Goal: Task Accomplishment & Management: Manage account settings

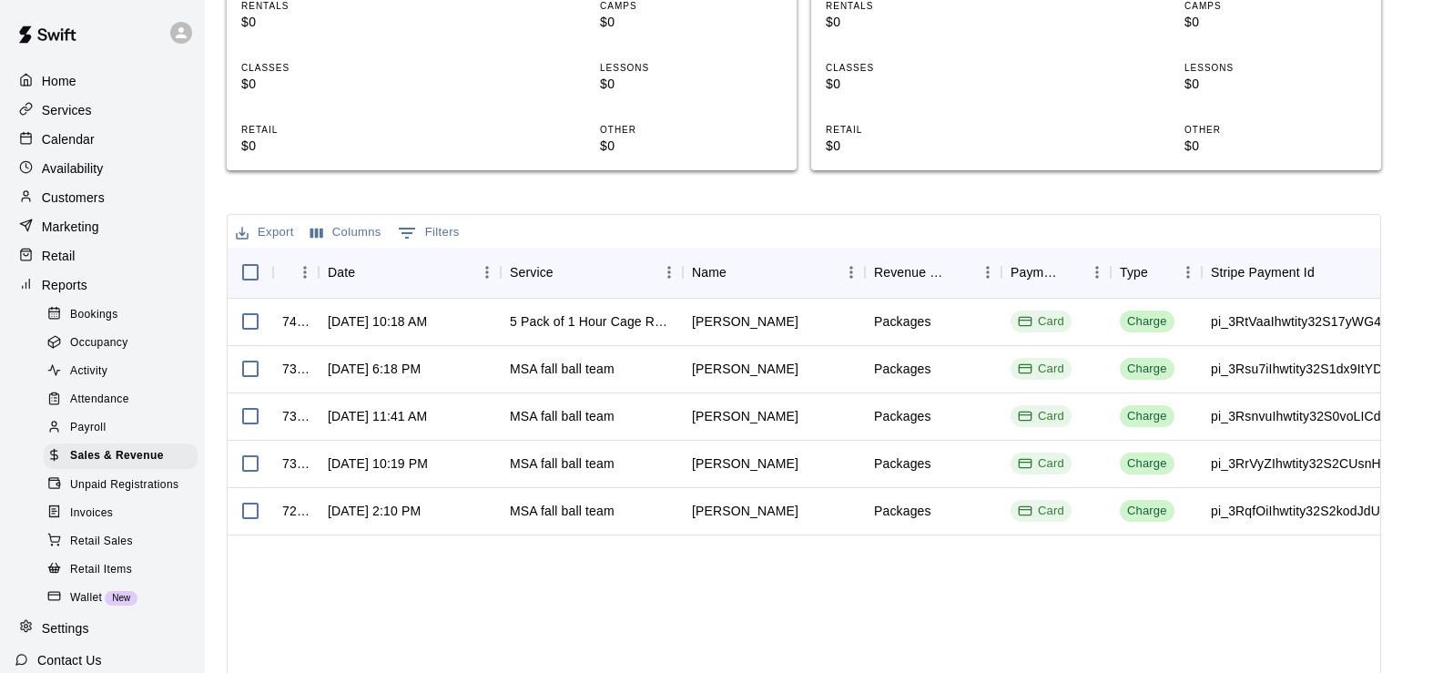
scroll to position [41, 0]
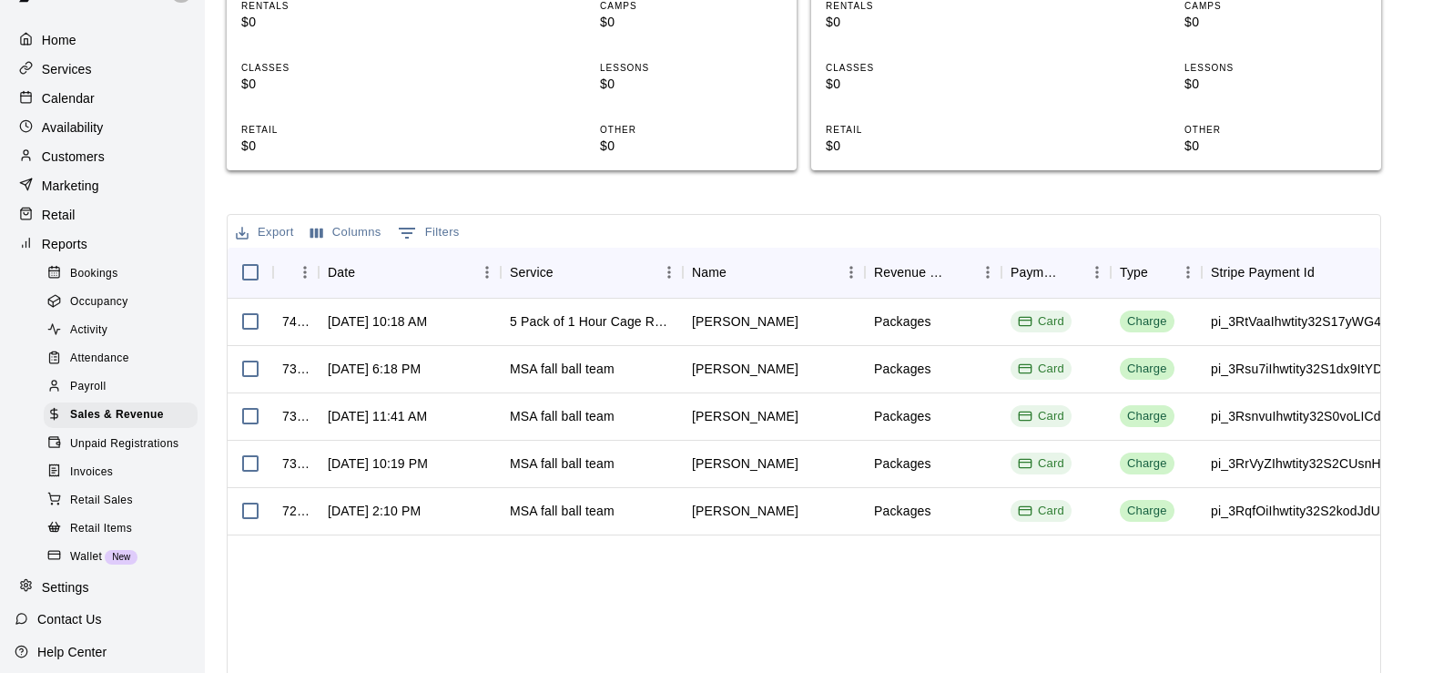
click at [78, 102] on p "Calendar" at bounding box center [68, 98] width 53 height 18
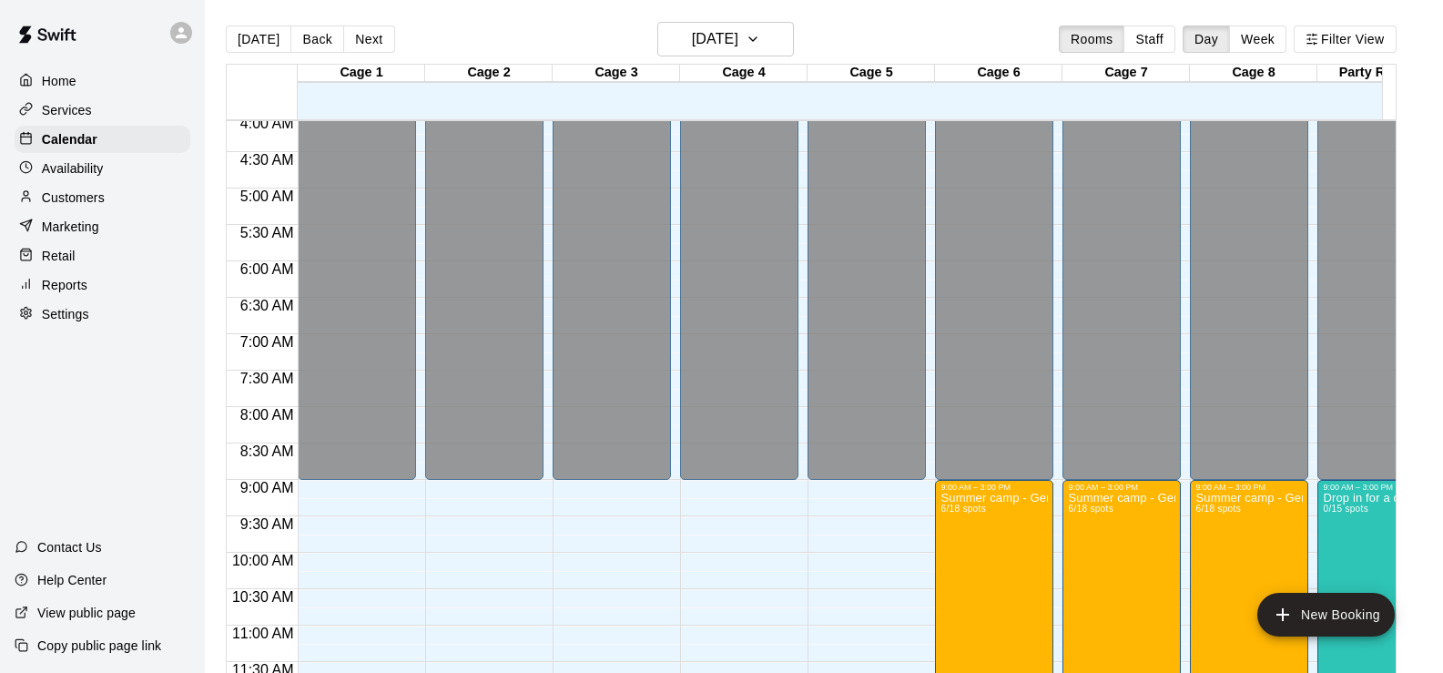
scroll to position [570, 0]
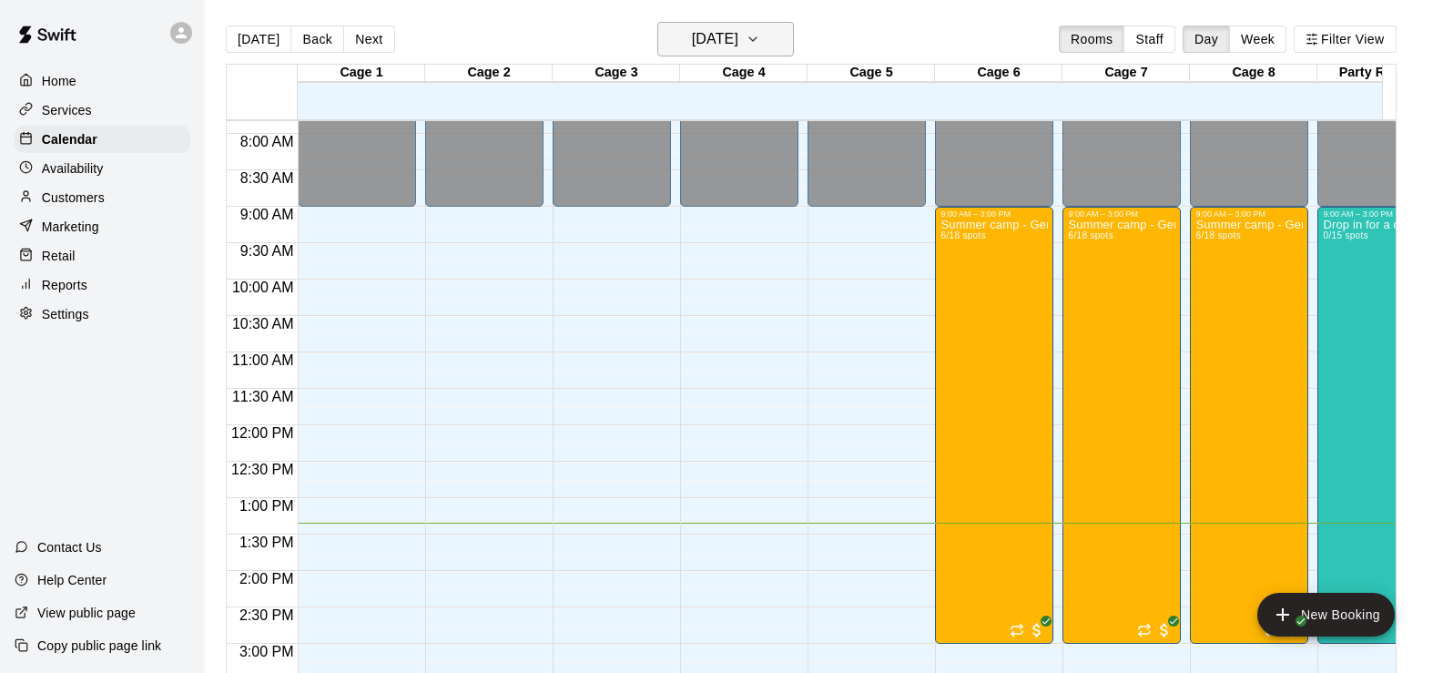
click at [701, 32] on h6 "[DATE]" at bounding box center [715, 38] width 46 height 25
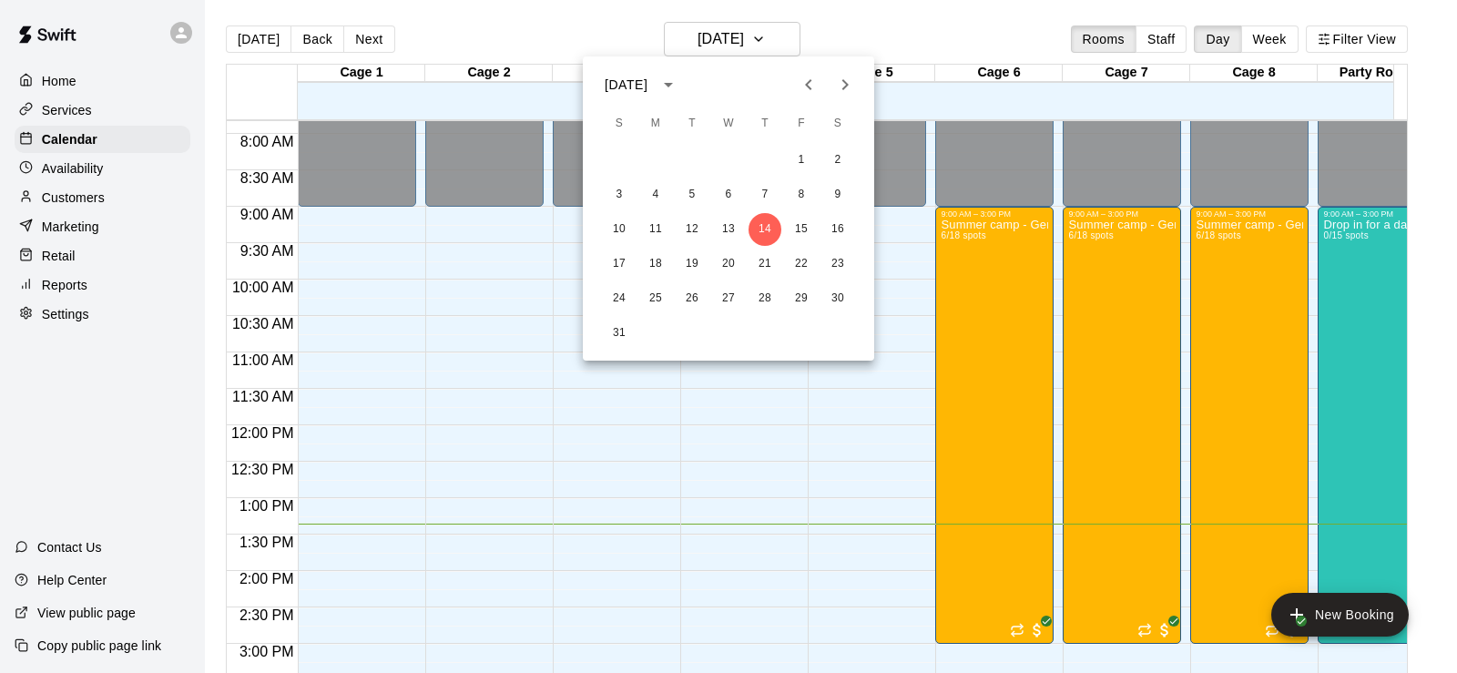
click at [806, 92] on icon "Previous month" at bounding box center [809, 85] width 22 height 22
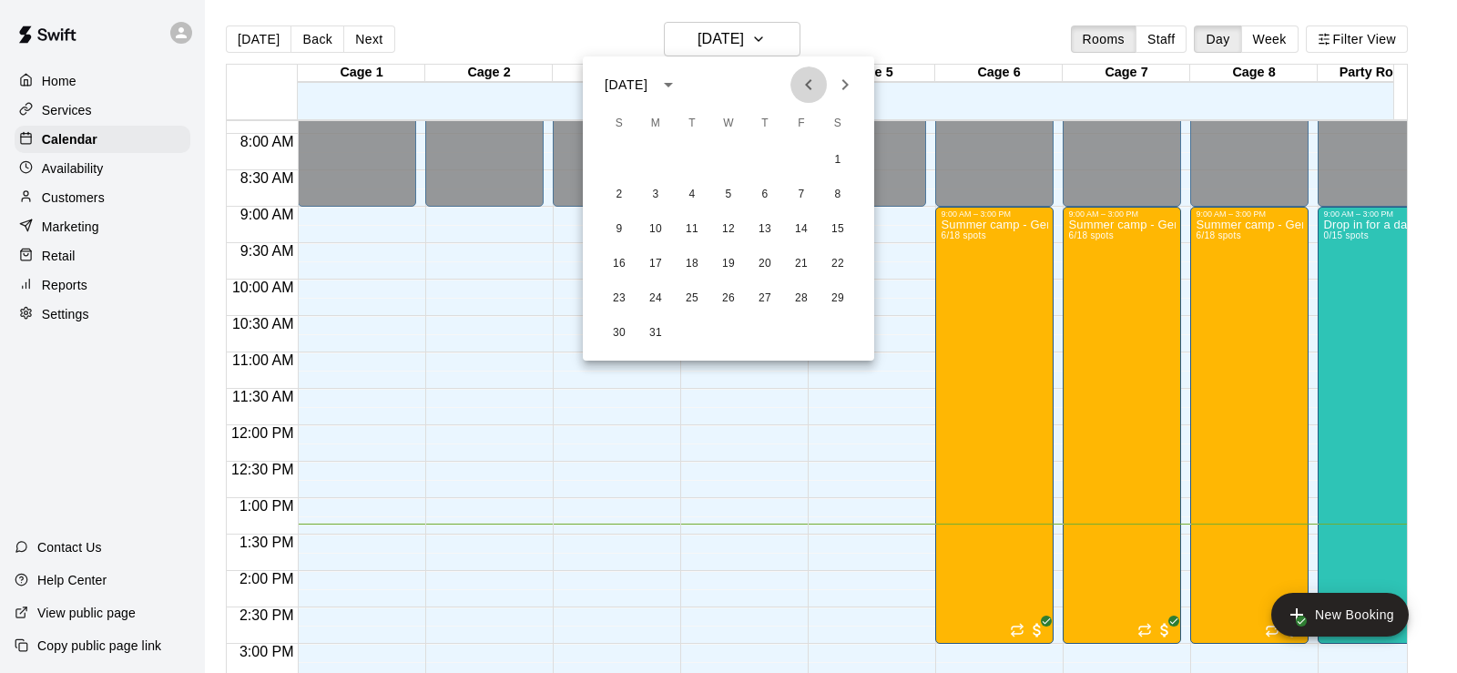
click at [806, 92] on icon "Previous month" at bounding box center [809, 85] width 22 height 22
click at [678, 197] on button "7" at bounding box center [692, 194] width 33 height 33
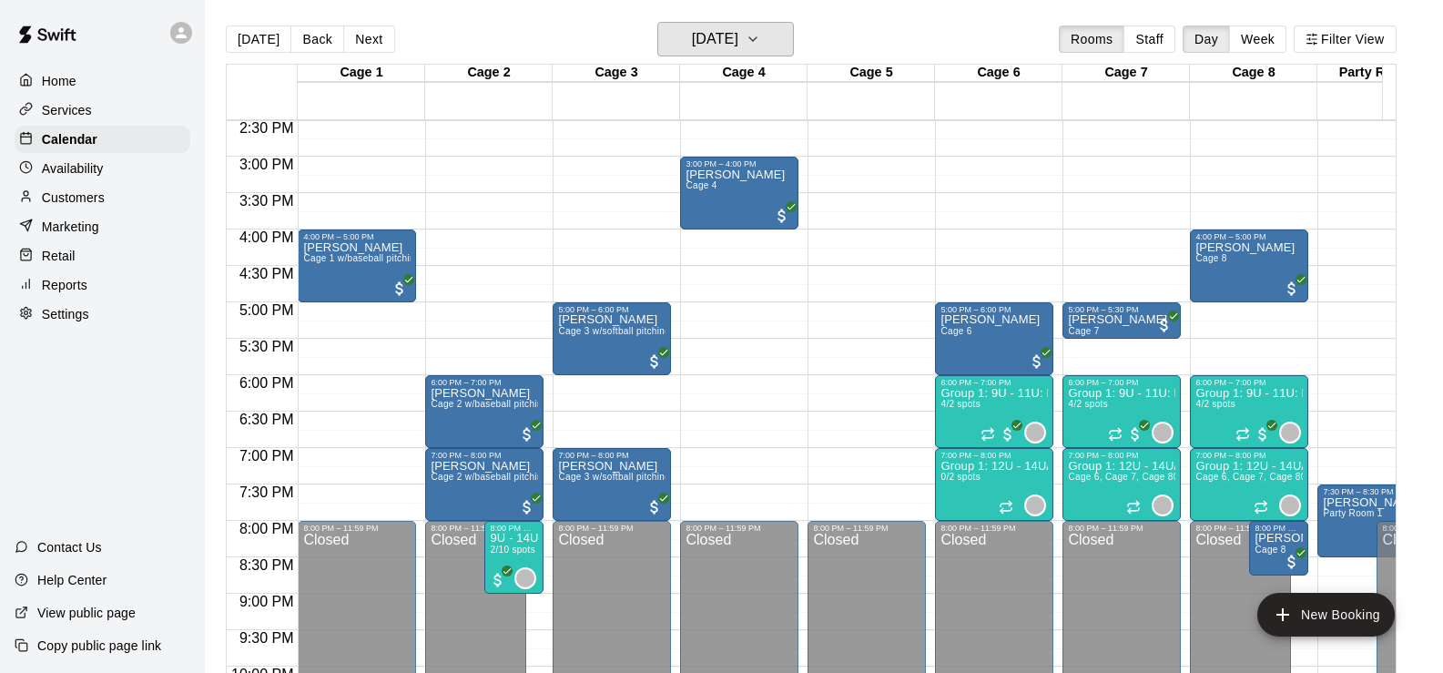
scroll to position [1025, 0]
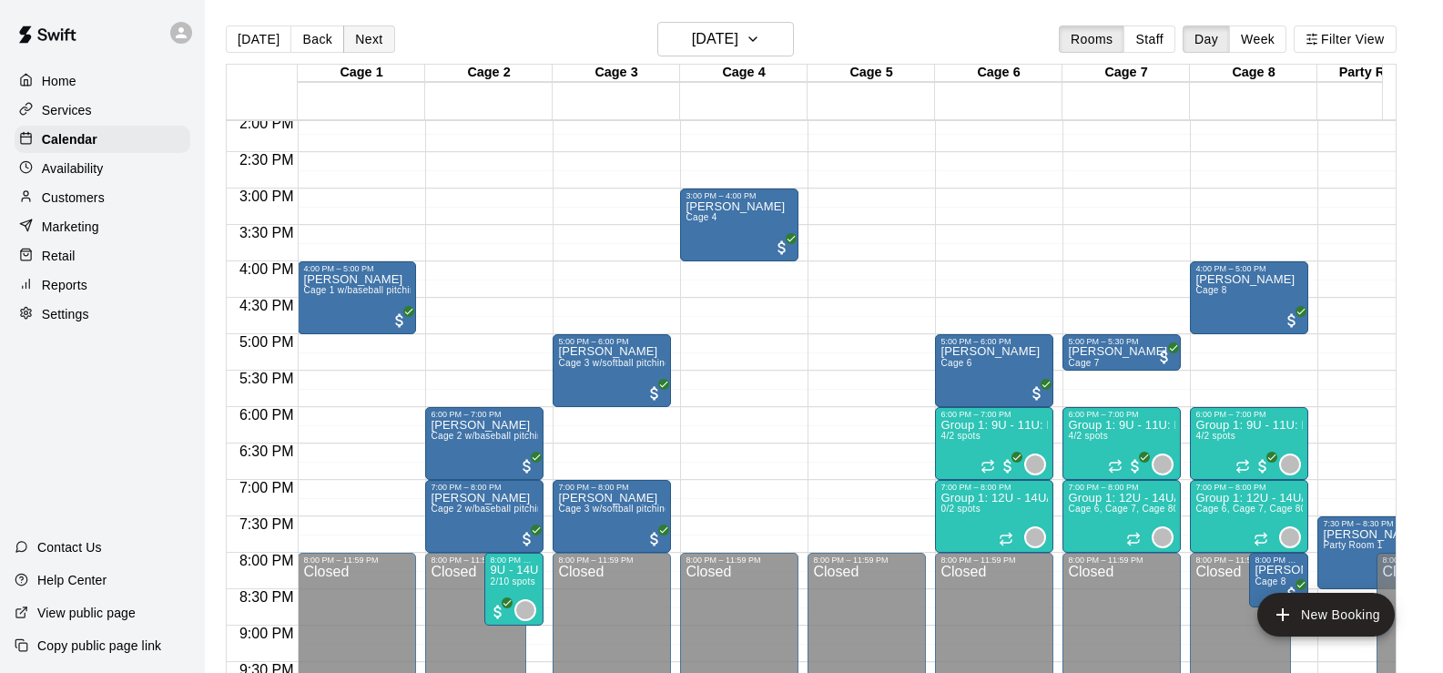
click at [367, 47] on button "Next" at bounding box center [368, 38] width 51 height 27
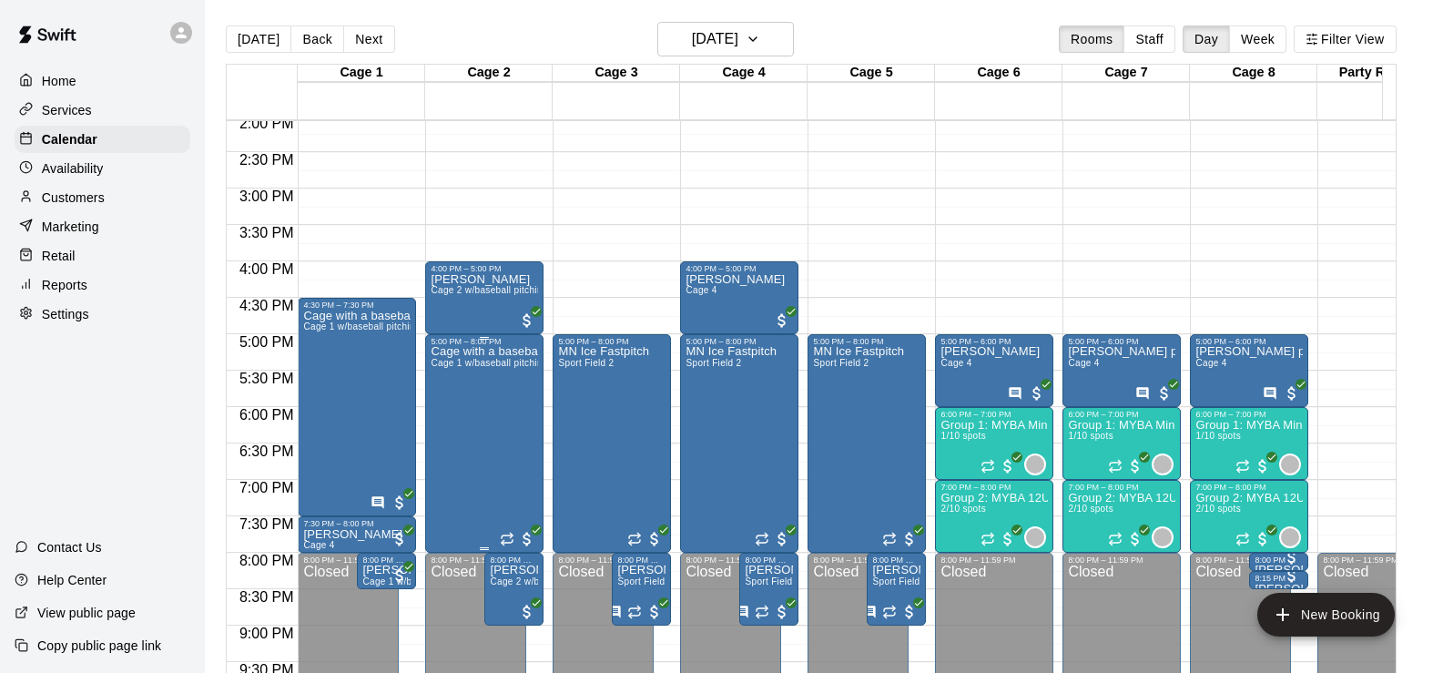
click at [514, 402] on div "Cage with a baseball pitching machine Cage 1 w/baseball pitching machine" at bounding box center [484, 682] width 107 height 673
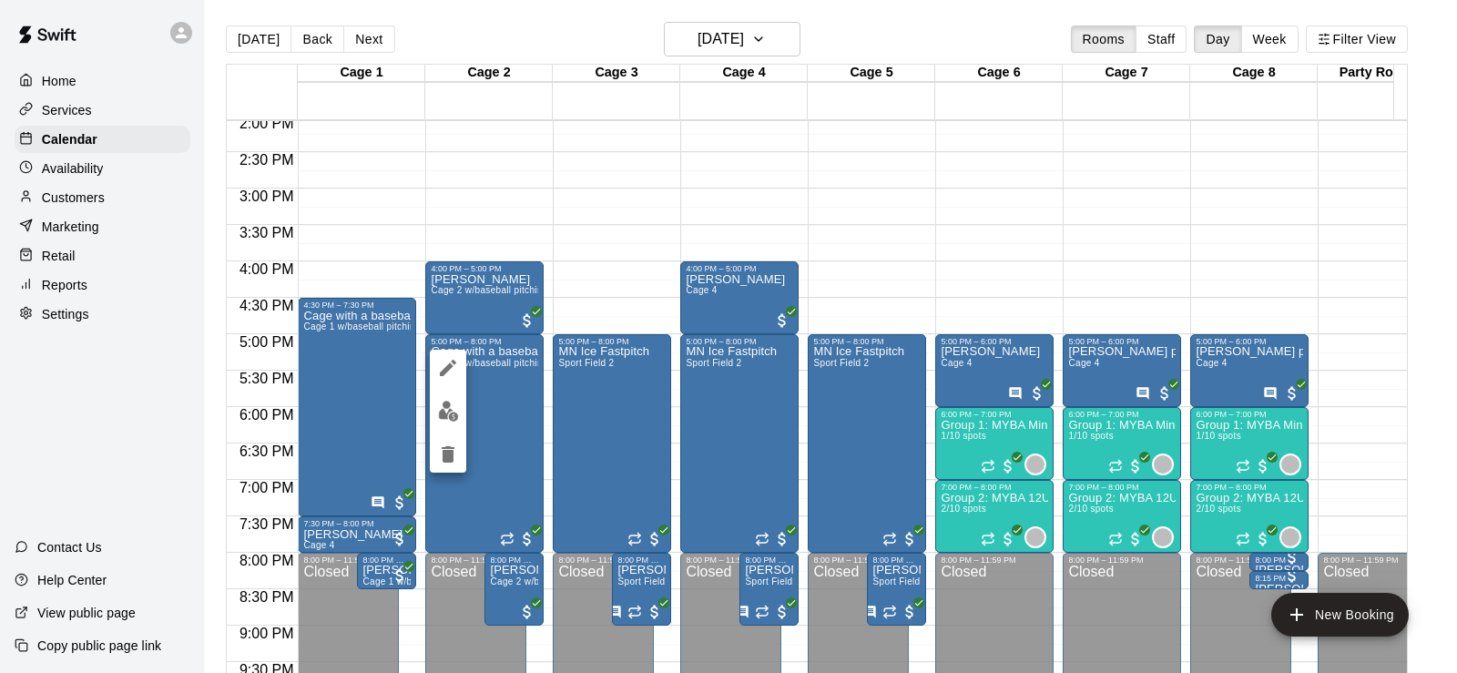
click at [445, 409] on img "edit" at bounding box center [448, 411] width 21 height 21
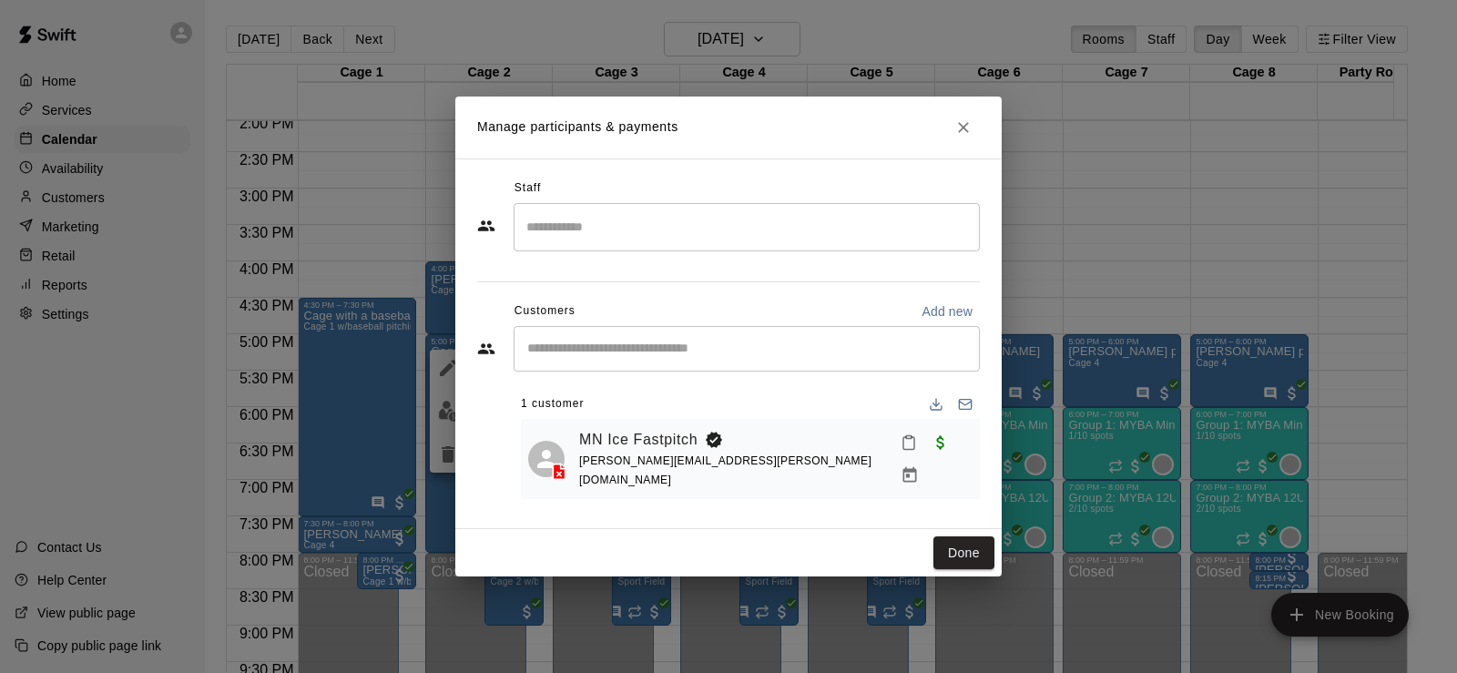
click at [959, 542] on button "Done" at bounding box center [963, 553] width 61 height 34
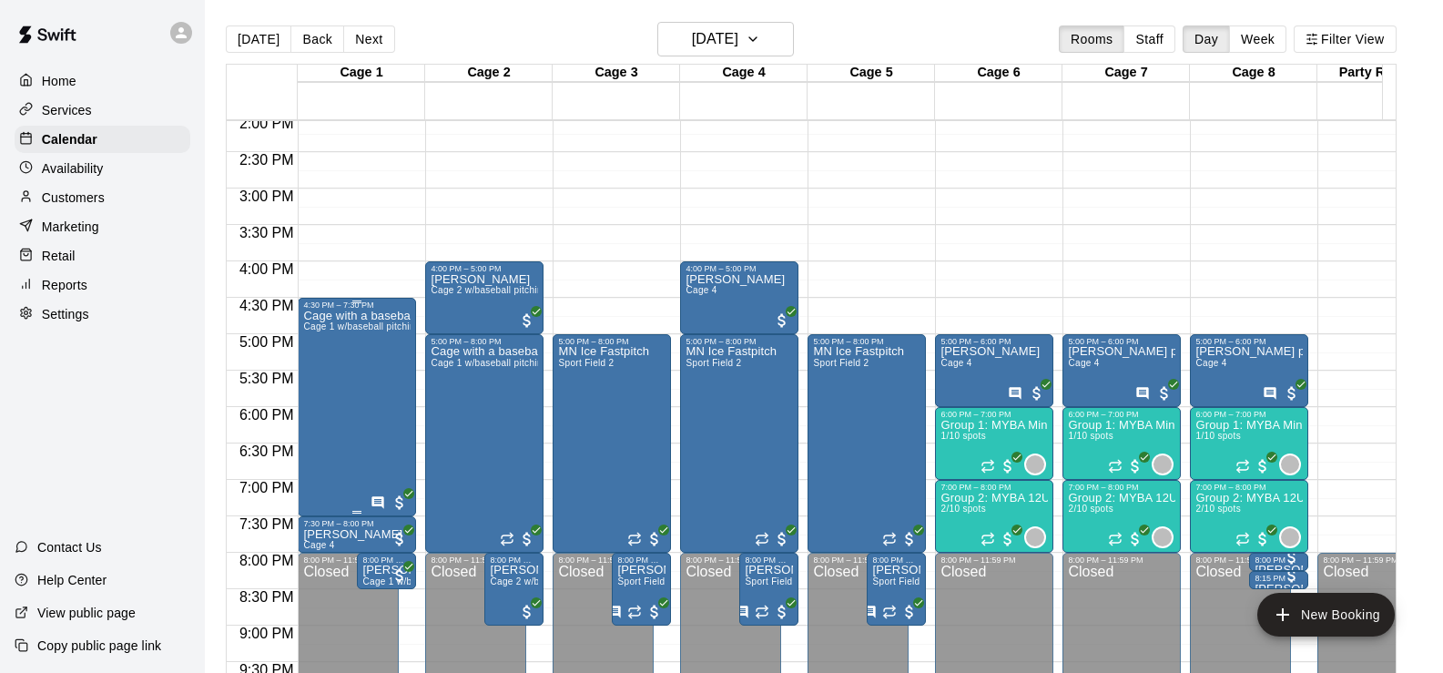
click at [386, 406] on div "Cage with a baseball pitching machine Cage 1 w/baseball pitching machine" at bounding box center [356, 646] width 107 height 673
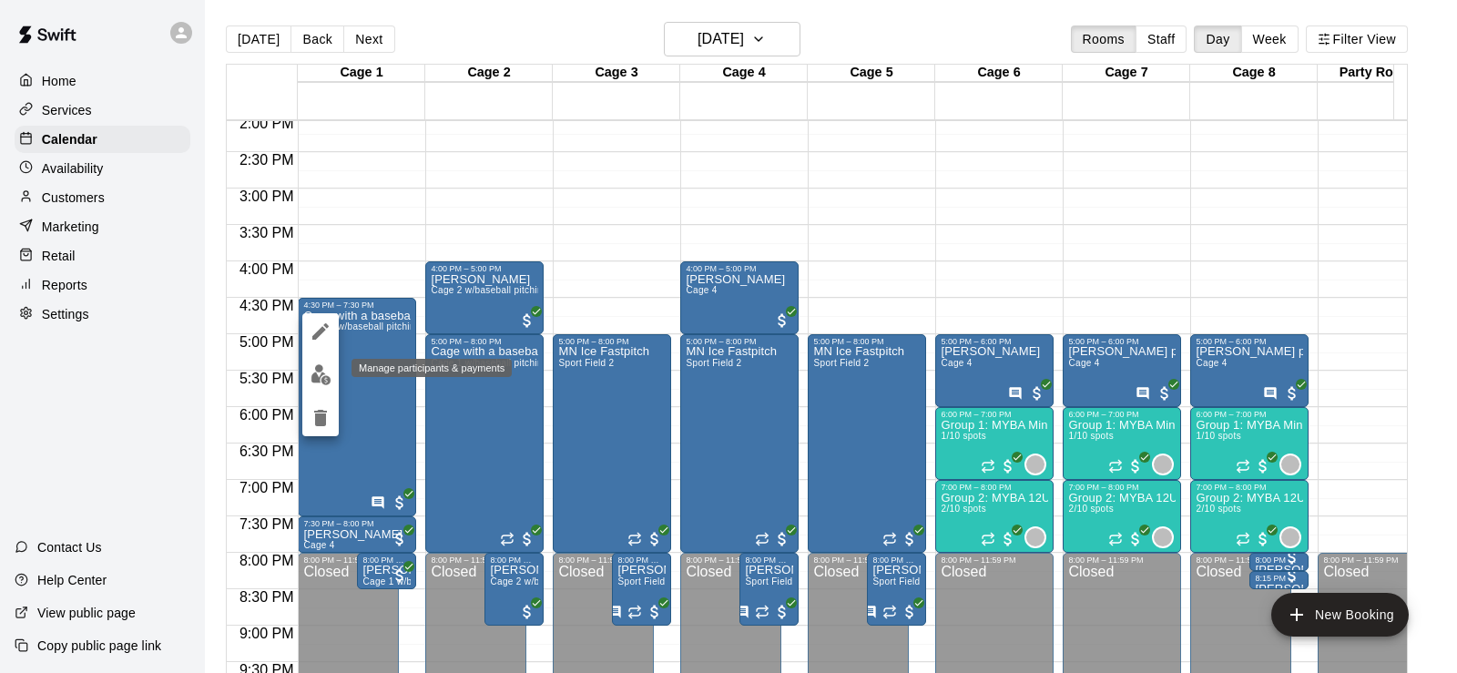
click at [321, 377] on img "edit" at bounding box center [320, 374] width 21 height 21
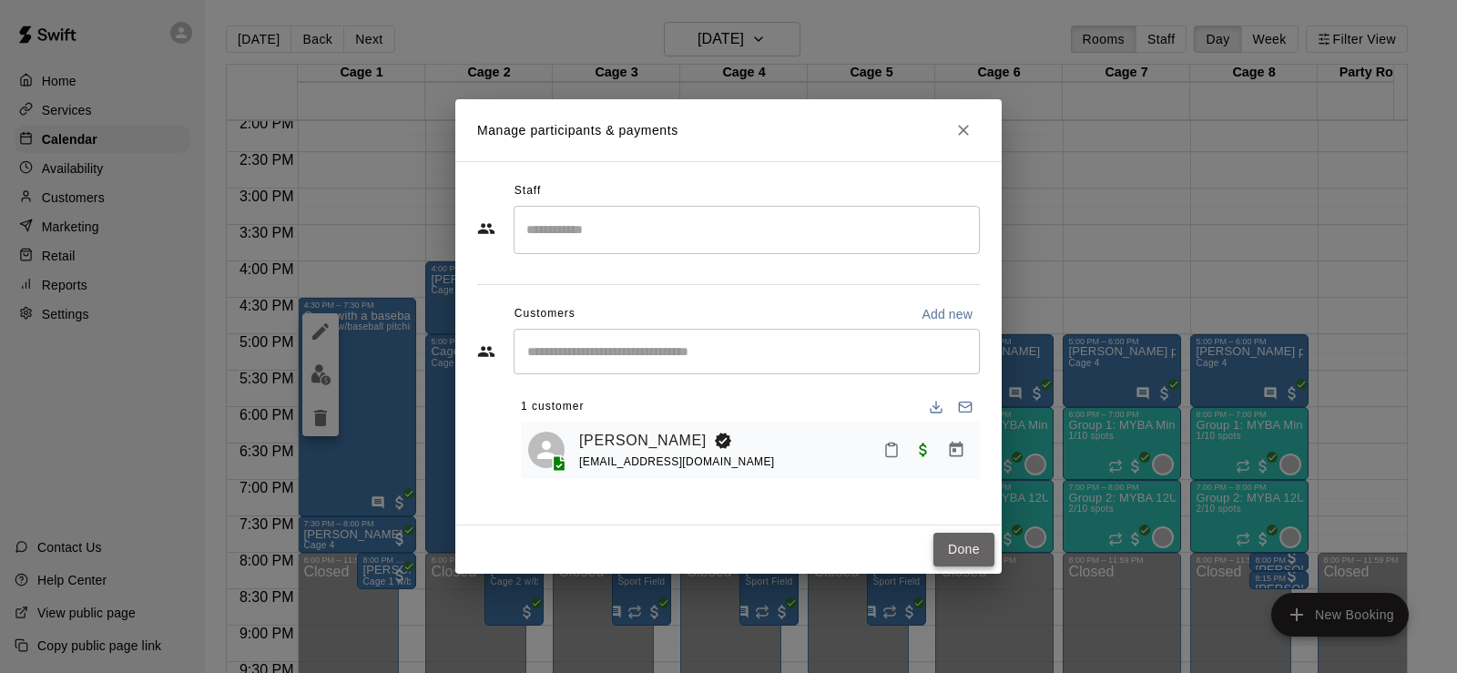
click at [953, 541] on button "Done" at bounding box center [963, 550] width 61 height 34
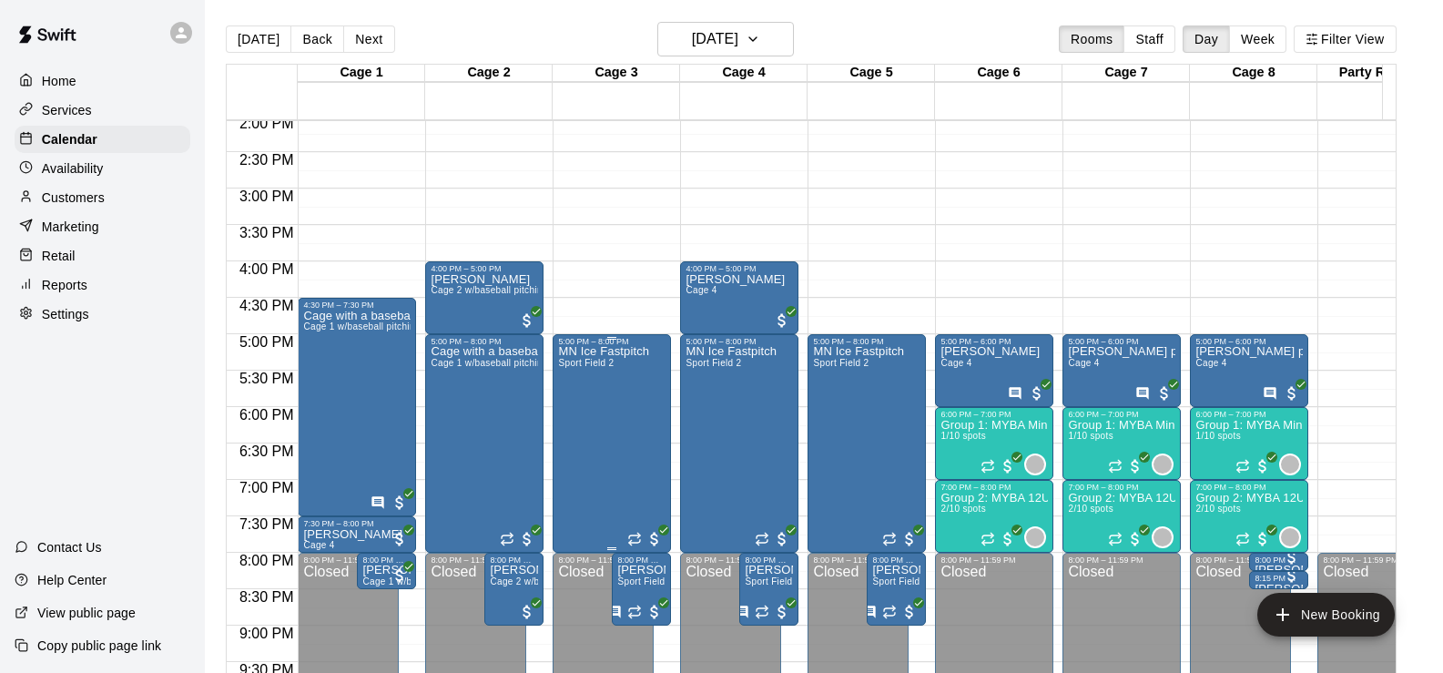
click at [642, 432] on div "MN Ice Fastpitch Sport Field 2" at bounding box center [603, 682] width 91 height 673
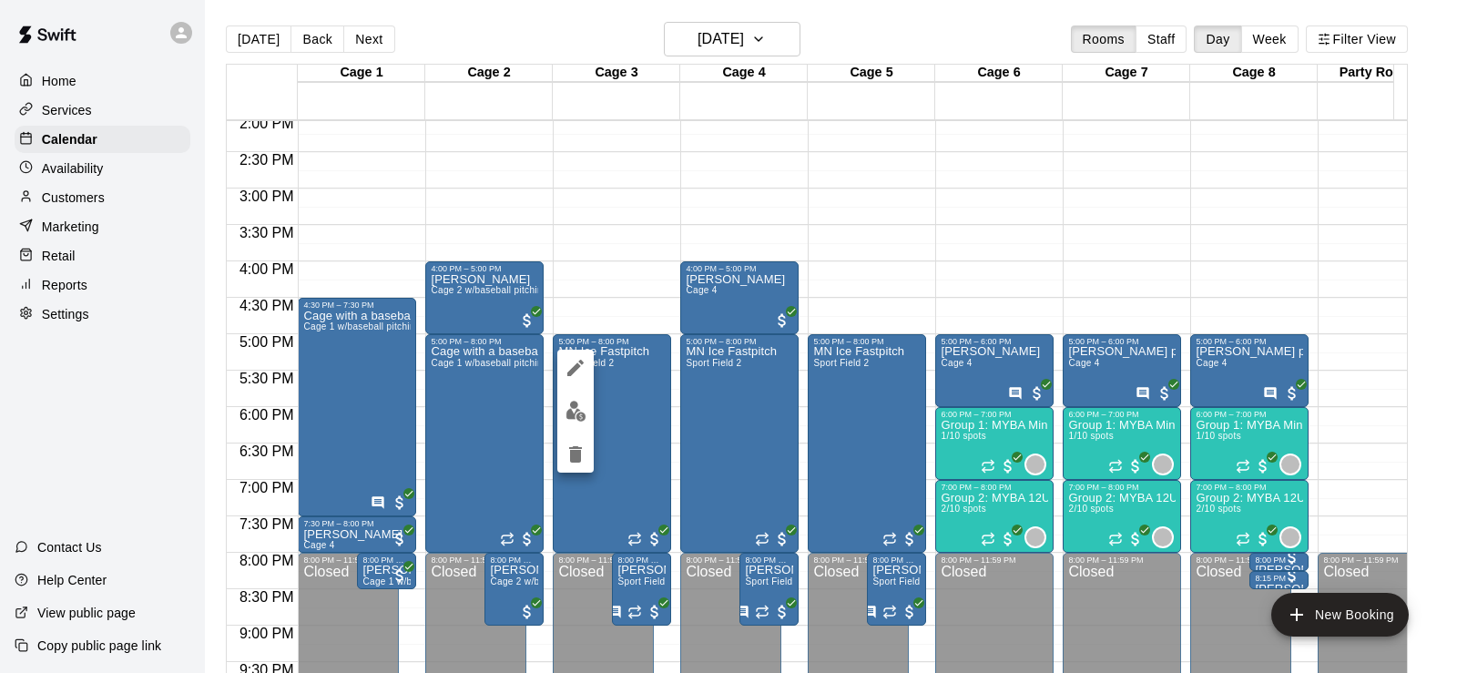
click at [601, 259] on div at bounding box center [728, 336] width 1457 height 673
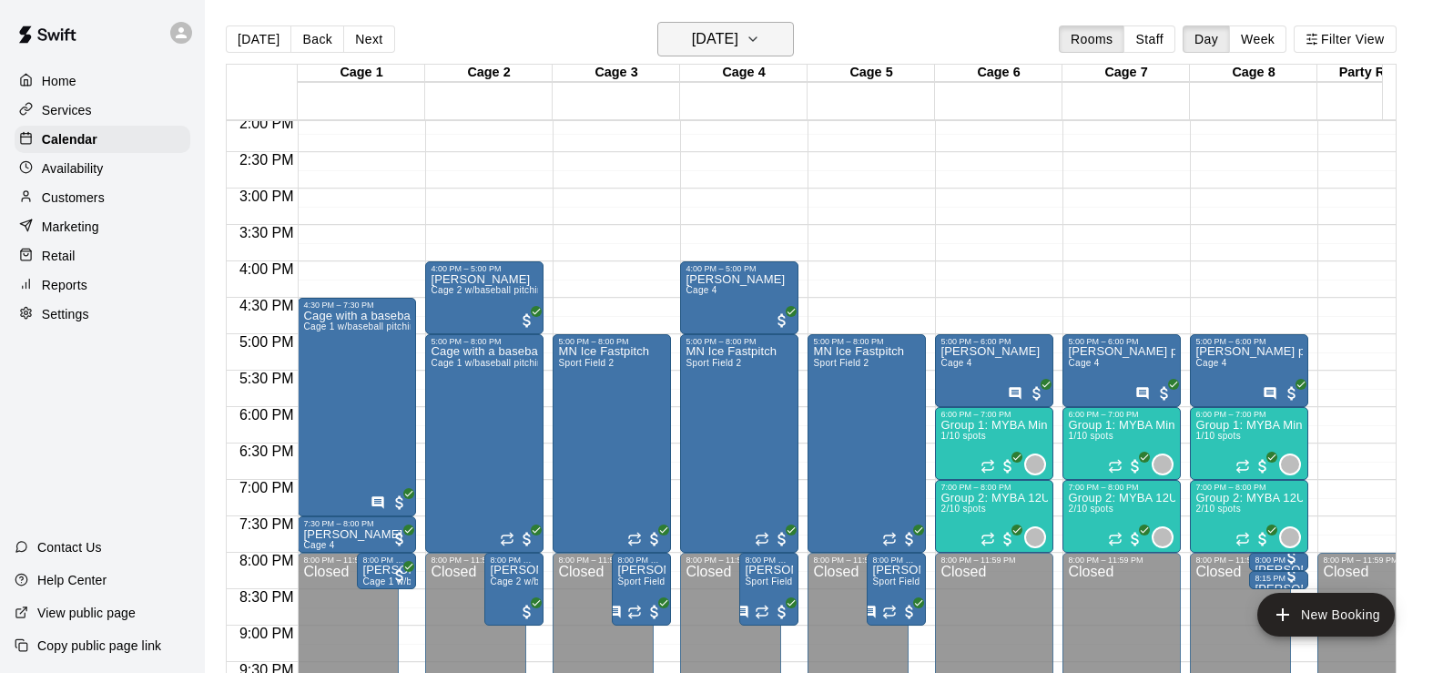
click at [720, 41] on h6 "[DATE]" at bounding box center [715, 38] width 46 height 25
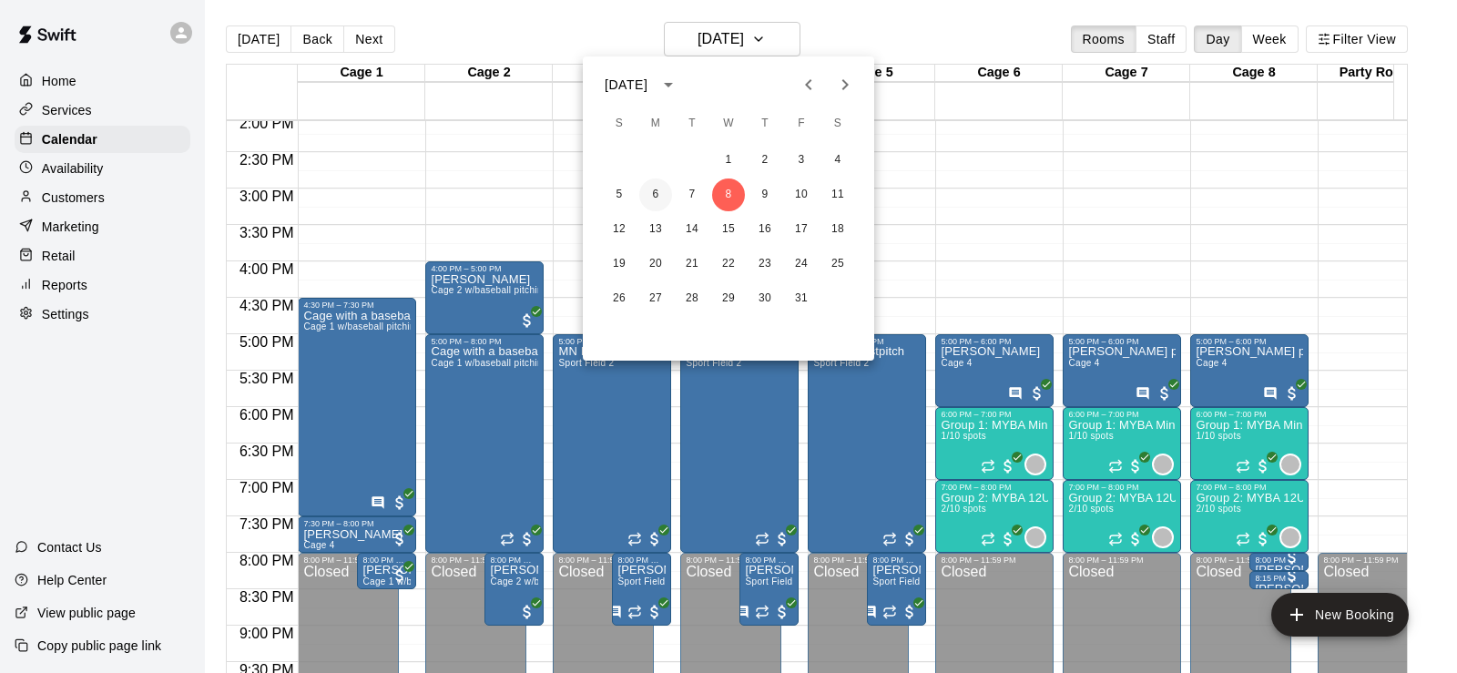
click at [656, 200] on button "6" at bounding box center [655, 194] width 33 height 33
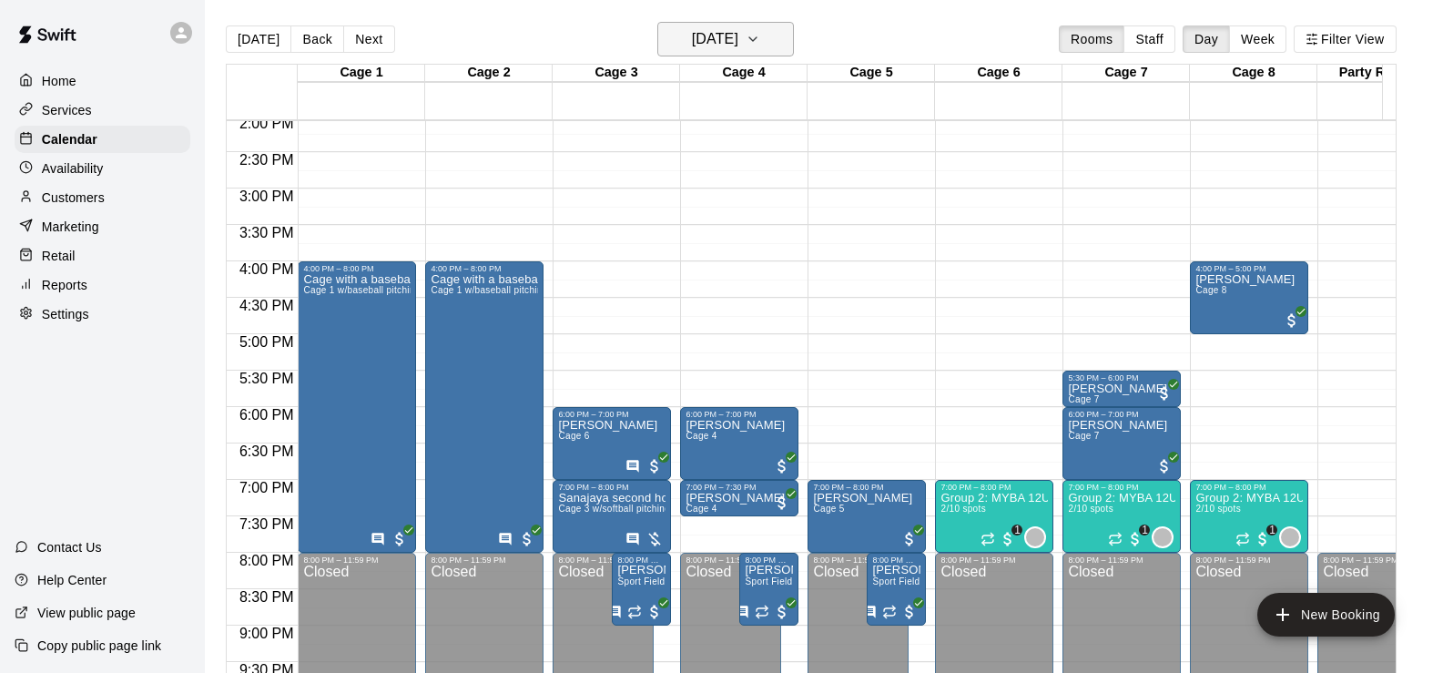
click at [712, 31] on h6 "[DATE]" at bounding box center [715, 38] width 46 height 25
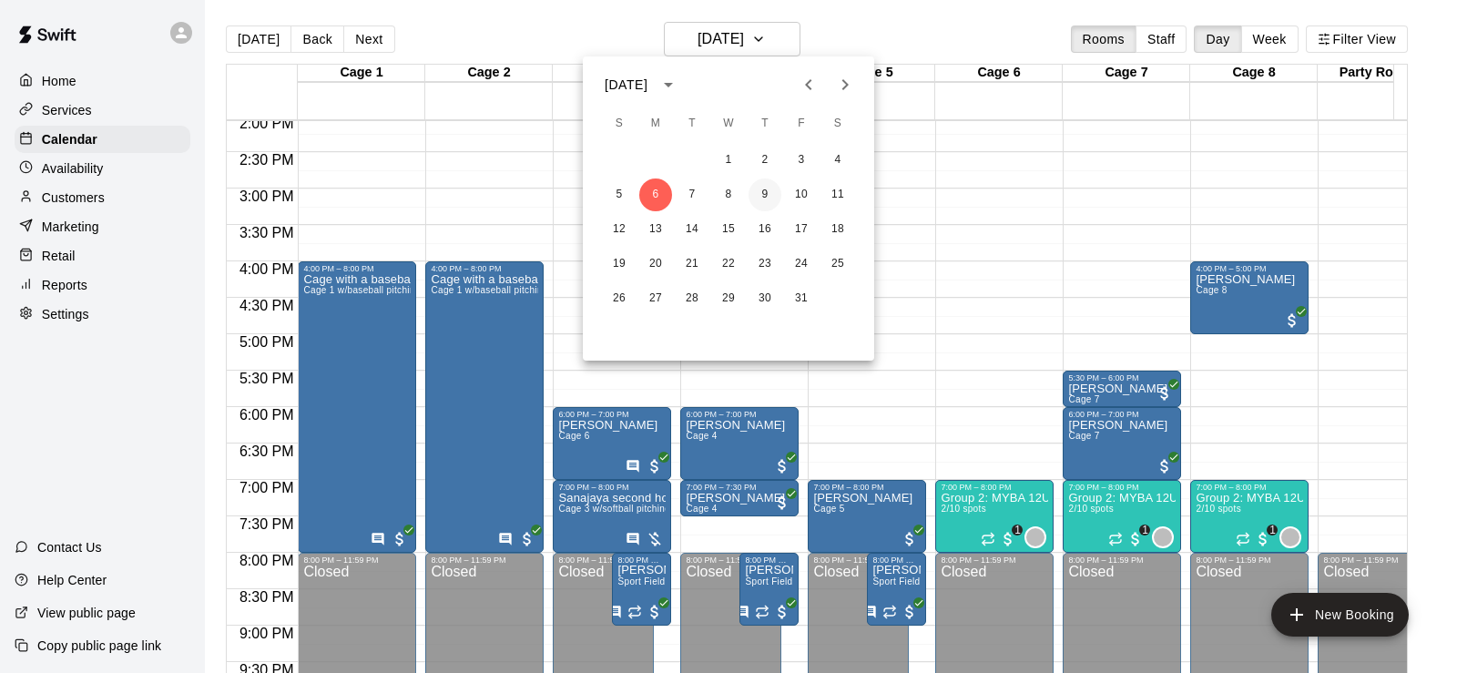
click at [759, 192] on button "9" at bounding box center [764, 194] width 33 height 33
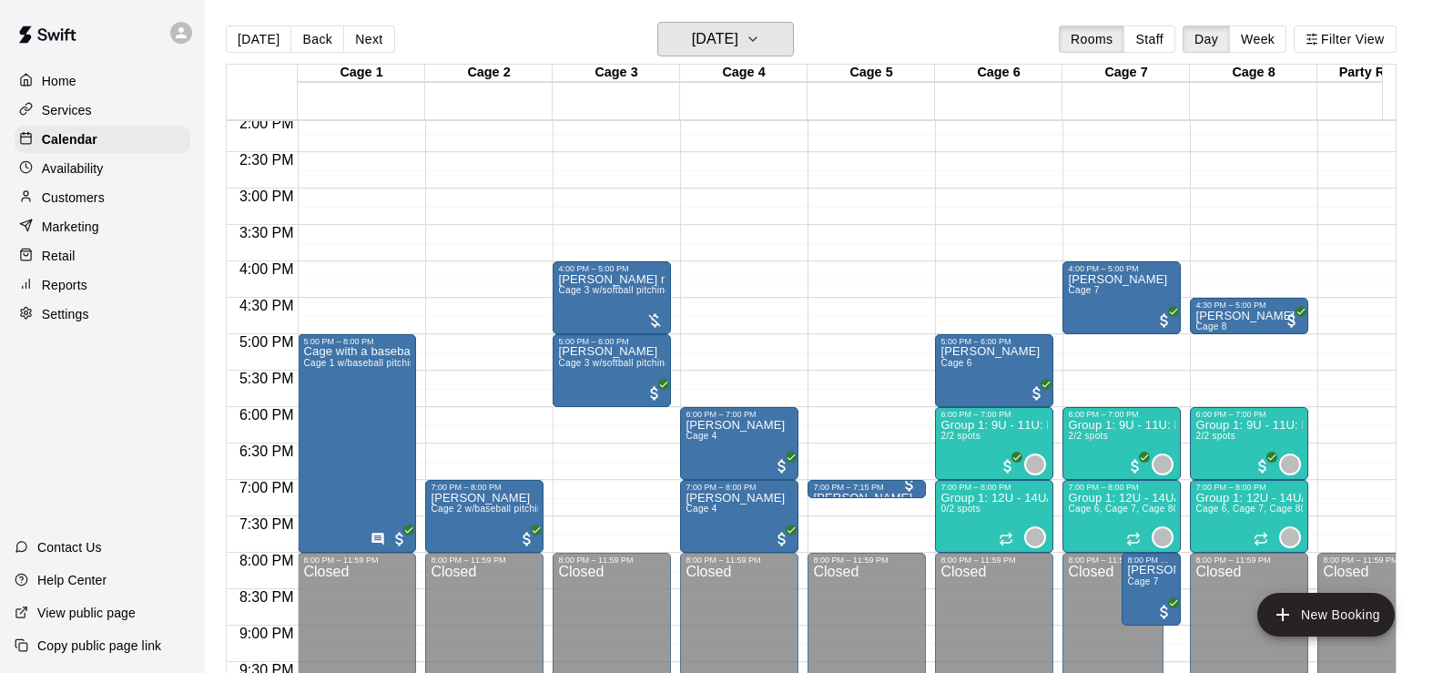
click at [738, 33] on h6 "[DATE]" at bounding box center [715, 38] width 46 height 25
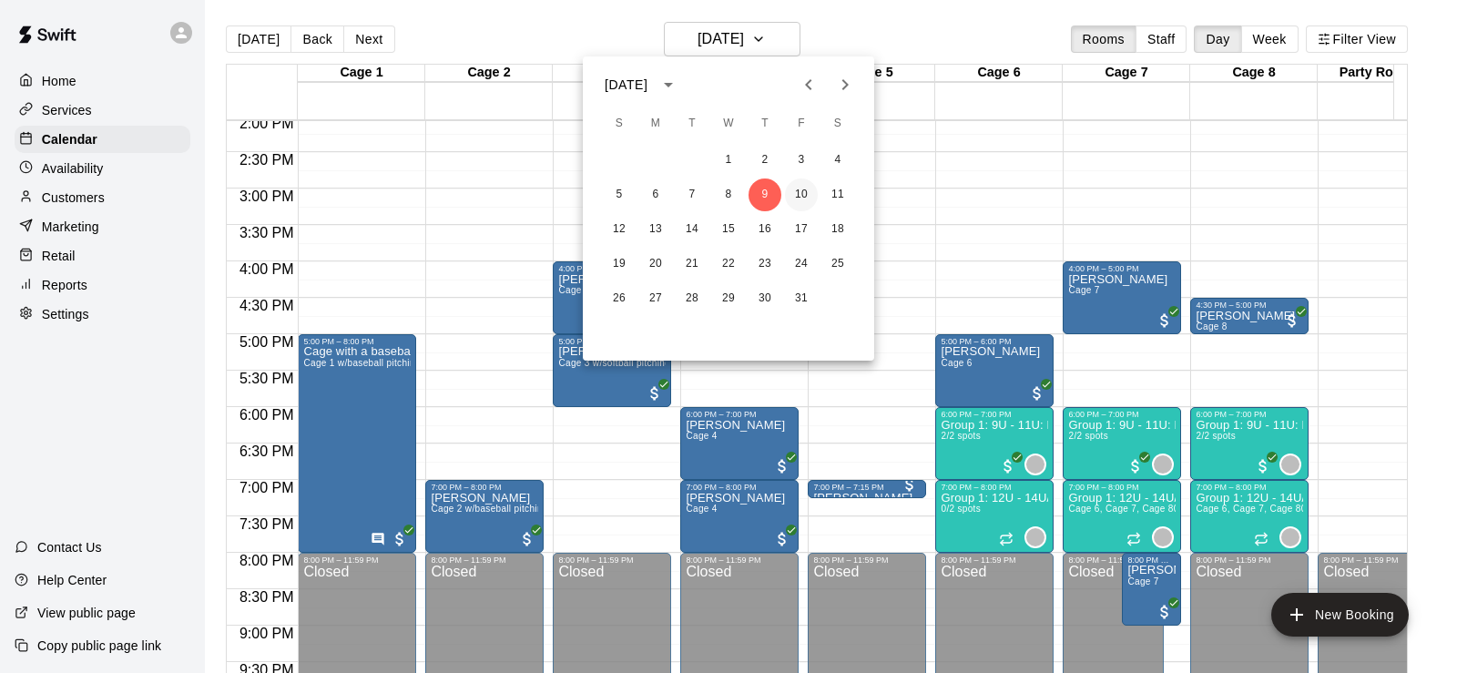
click at [803, 188] on button "10" at bounding box center [801, 194] width 33 height 33
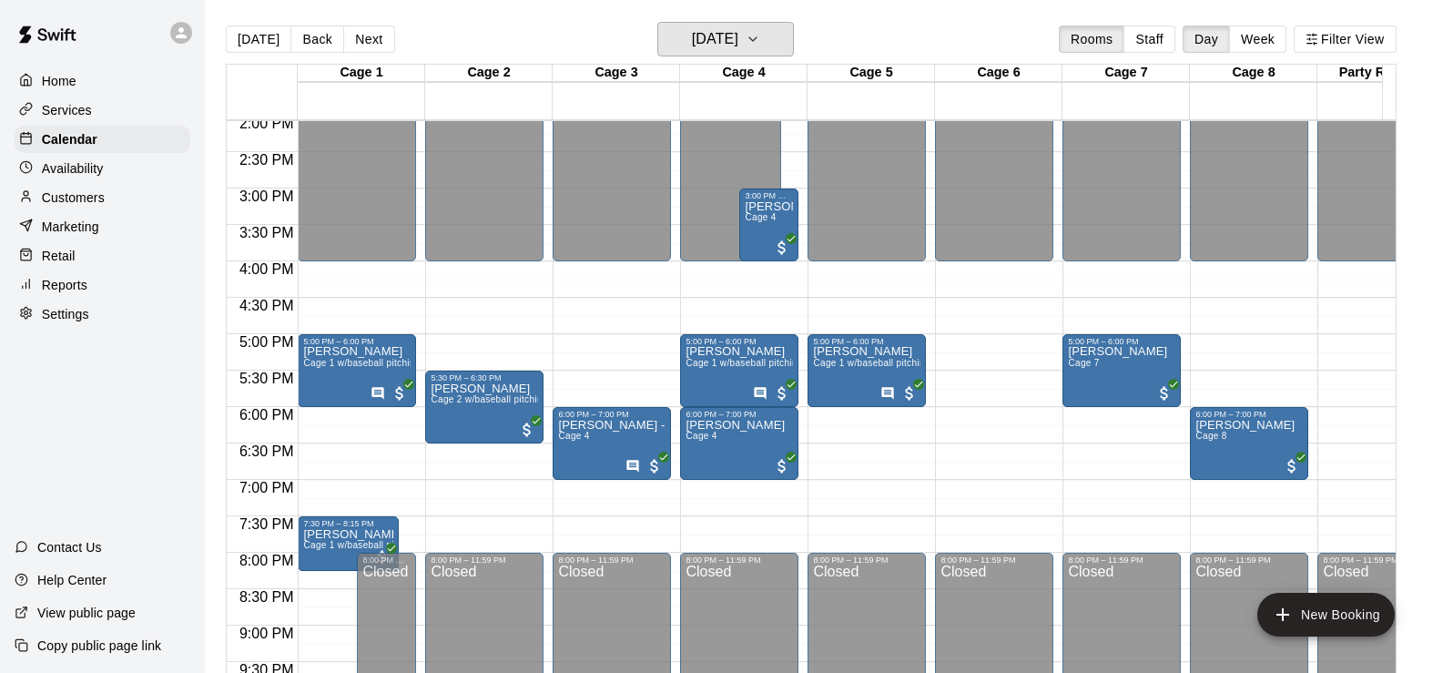
click at [735, 38] on h6 "[DATE]" at bounding box center [715, 38] width 46 height 25
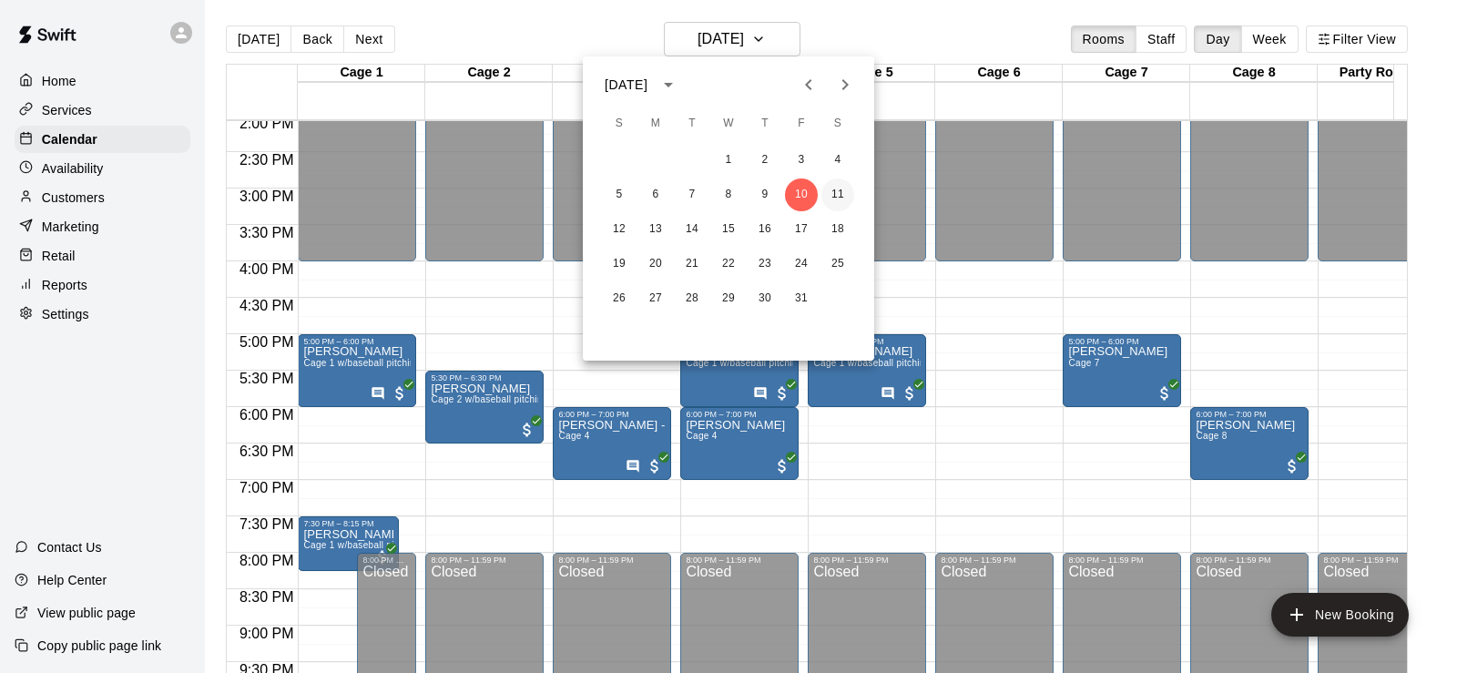
click at [830, 198] on button "11" at bounding box center [837, 194] width 33 height 33
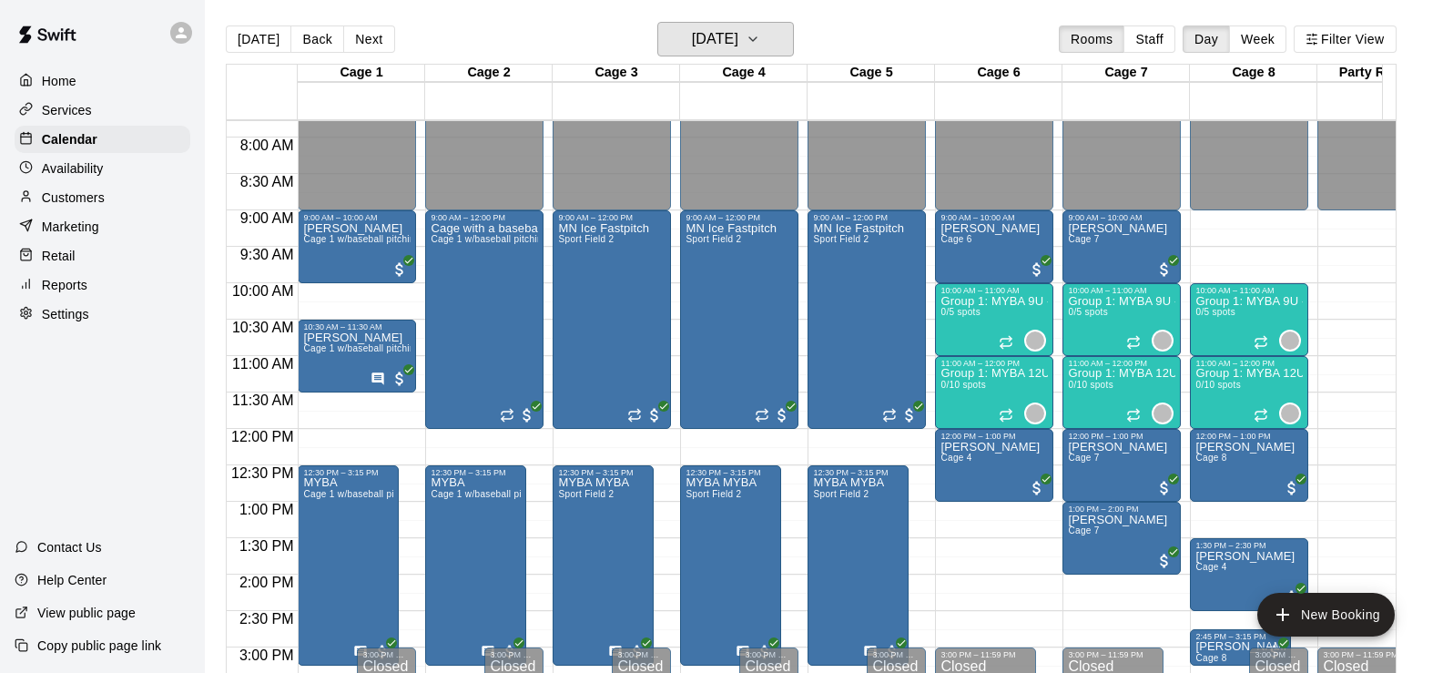
scroll to position [554, 0]
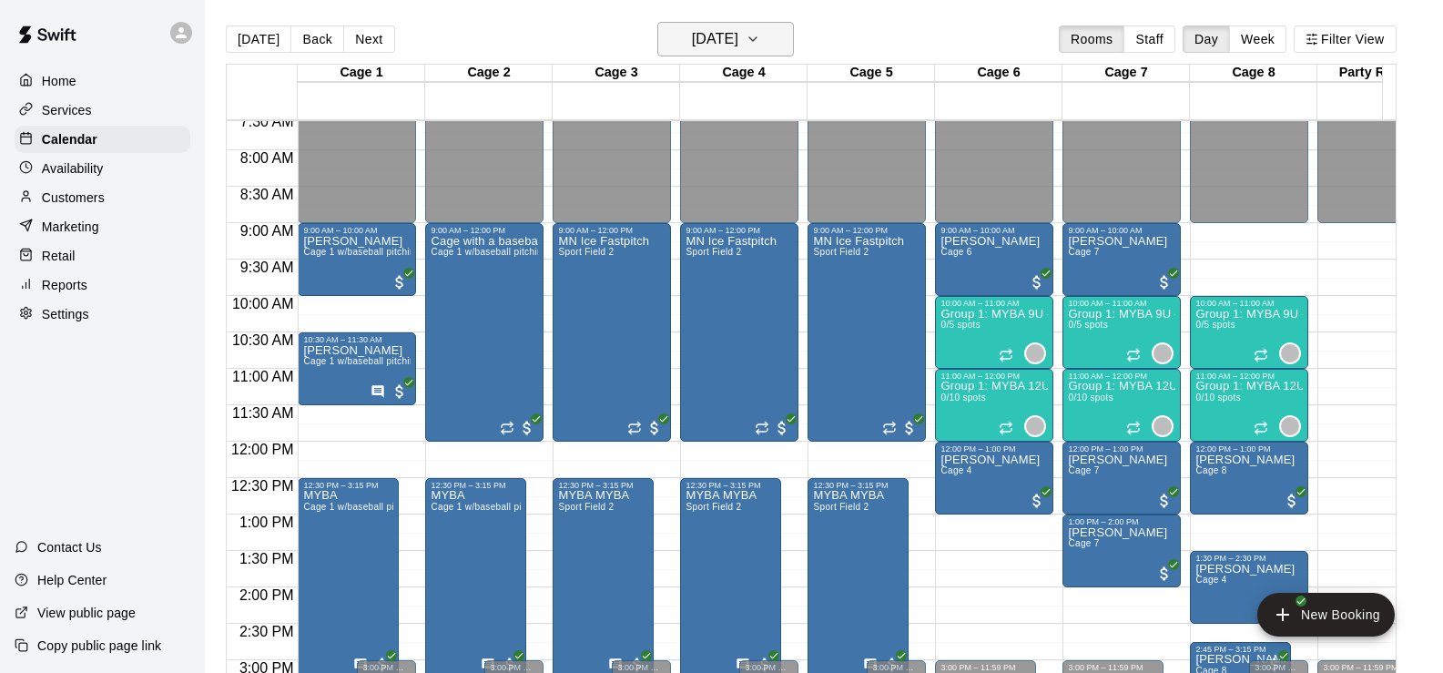
click at [716, 45] on h6 "[DATE]" at bounding box center [715, 38] width 46 height 25
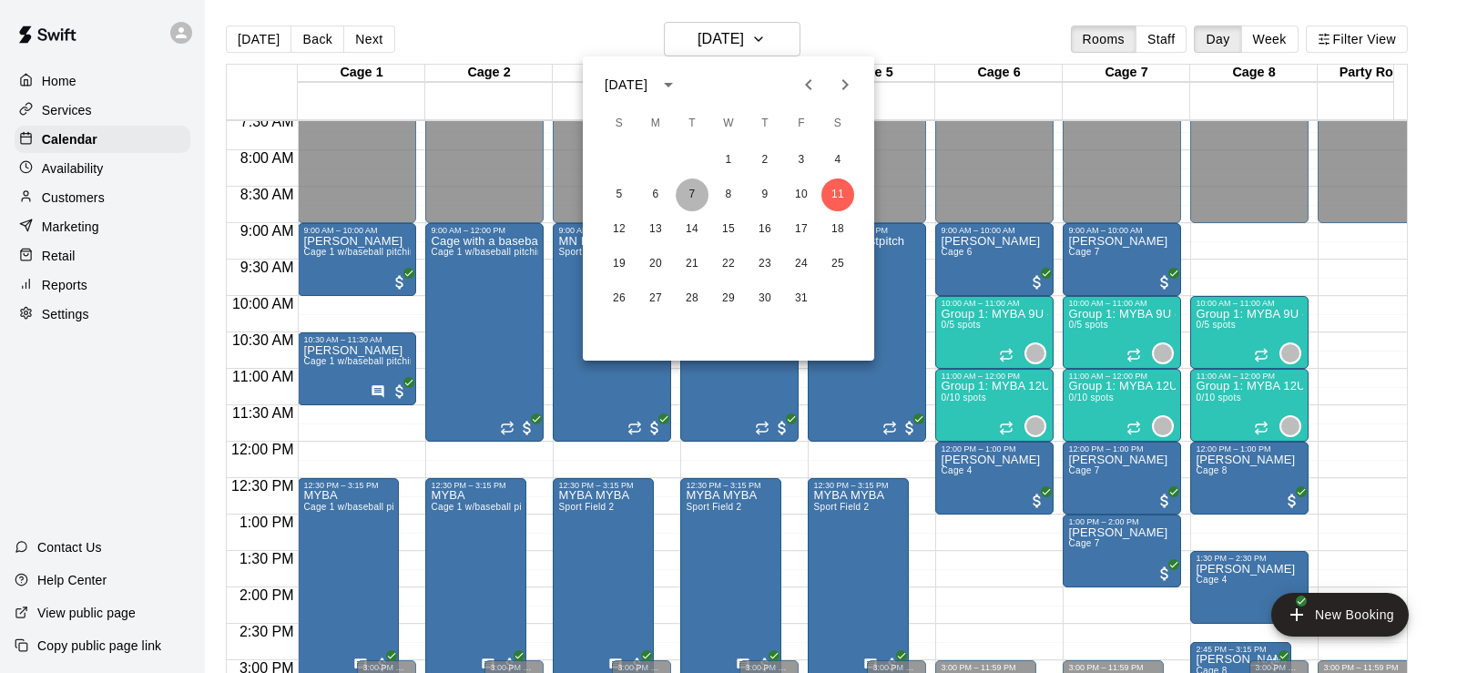
click at [677, 192] on button "7" at bounding box center [692, 194] width 33 height 33
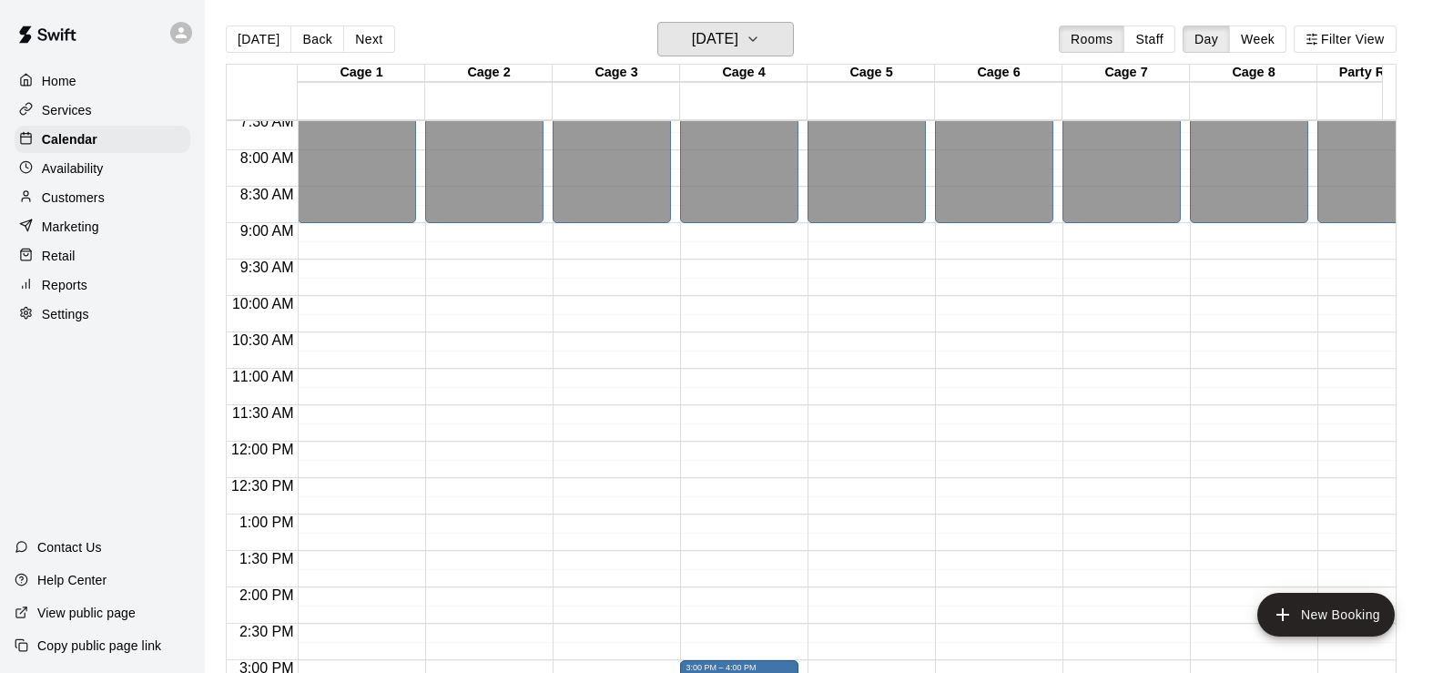
click at [716, 43] on h6 "[DATE]" at bounding box center [715, 38] width 46 height 25
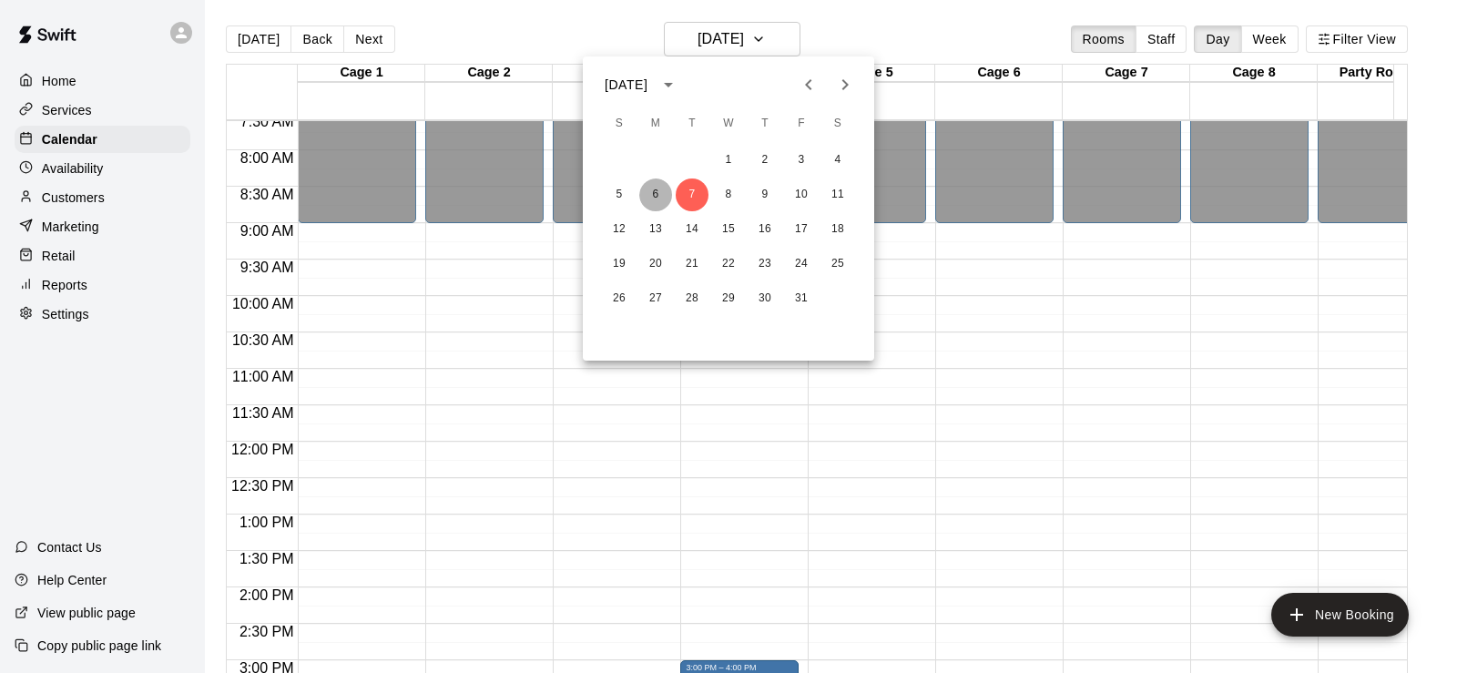
click at [660, 193] on button "6" at bounding box center [655, 194] width 33 height 33
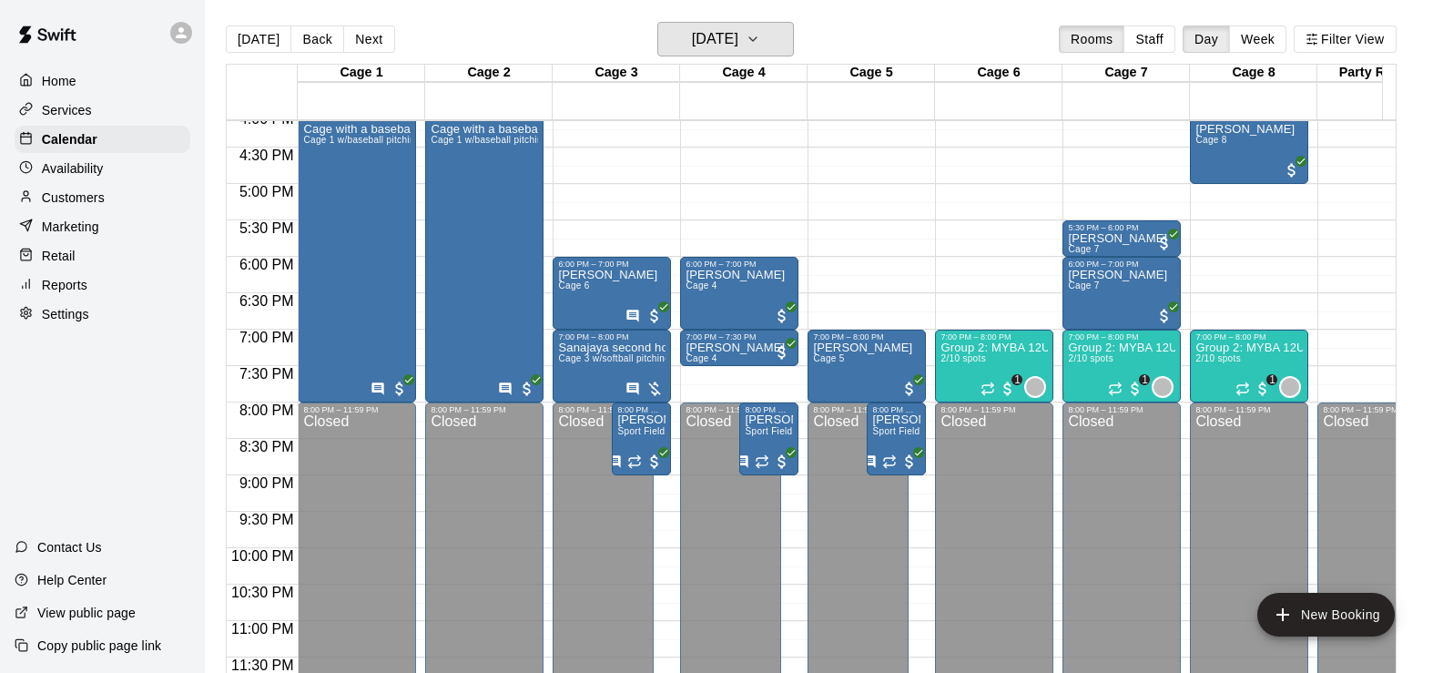
scroll to position [918, 0]
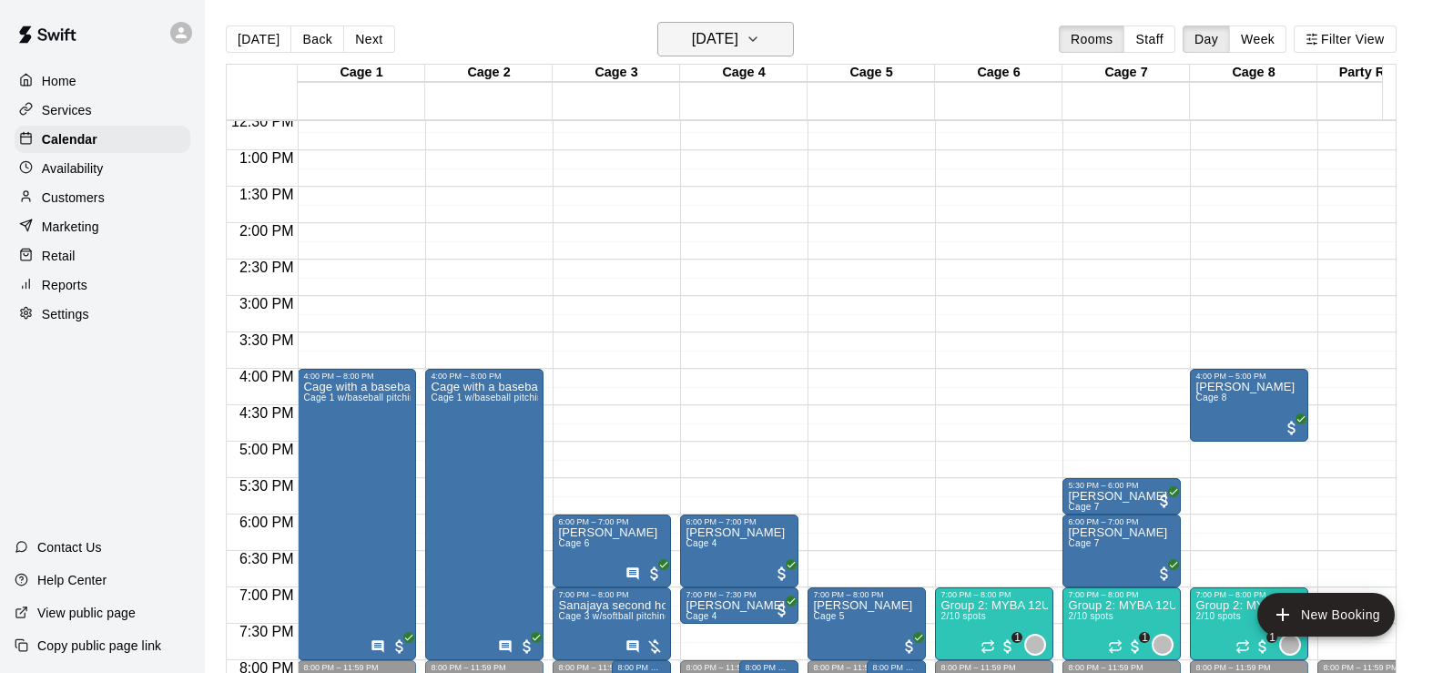
click at [738, 35] on h6 "[DATE]" at bounding box center [715, 38] width 46 height 25
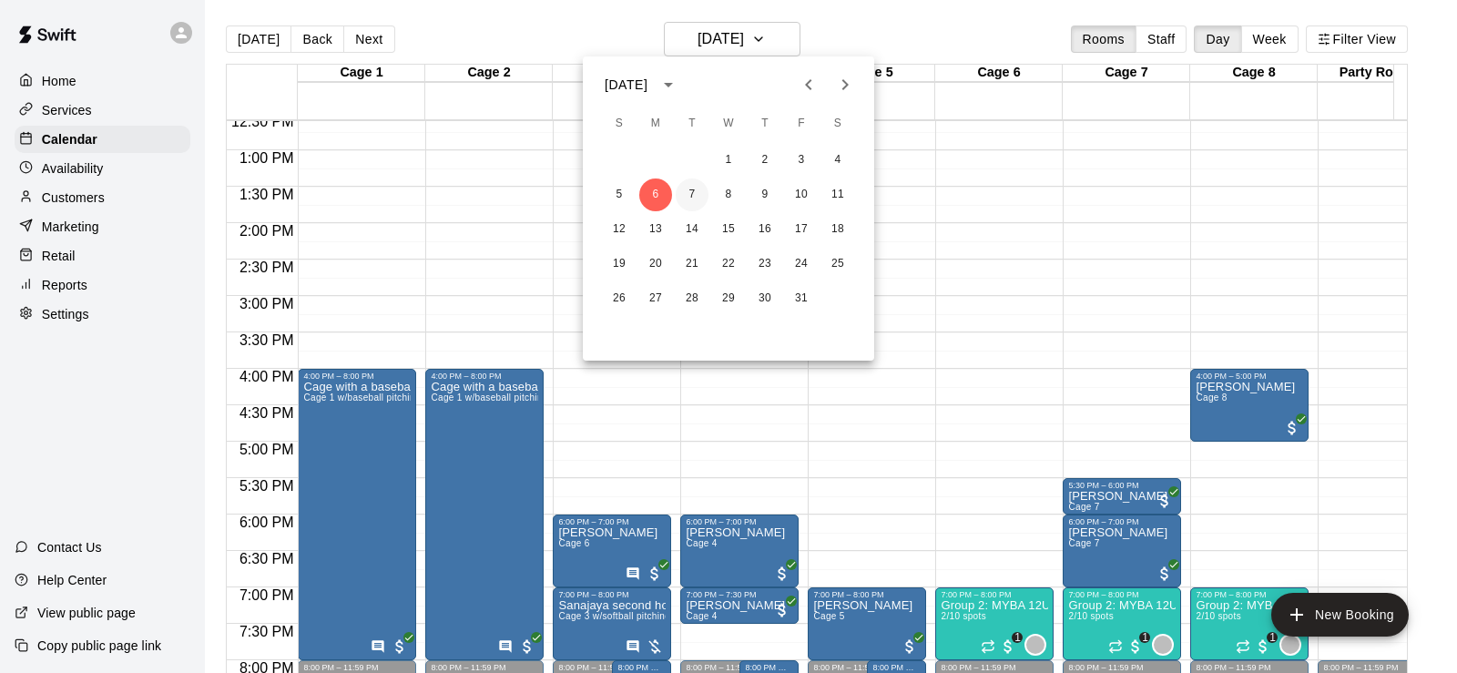
click at [691, 197] on button "7" at bounding box center [692, 194] width 33 height 33
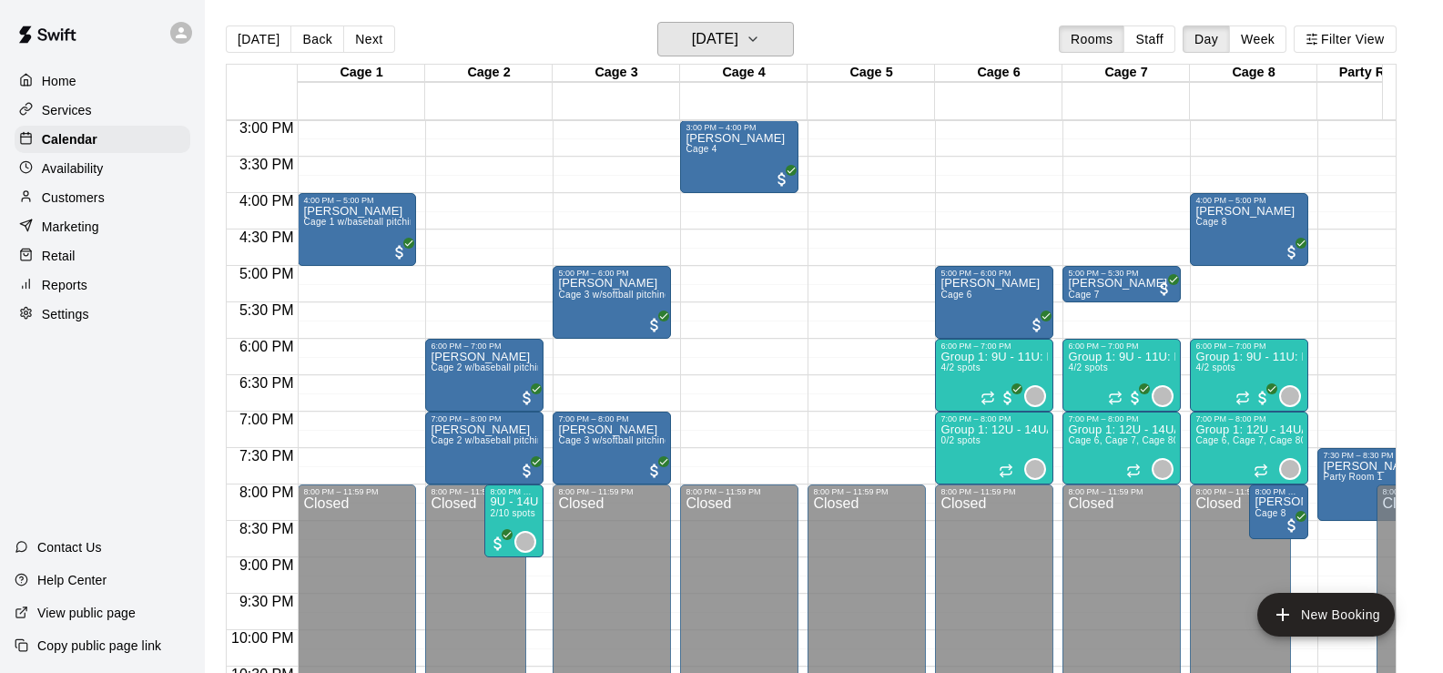
scroll to position [1100, 0]
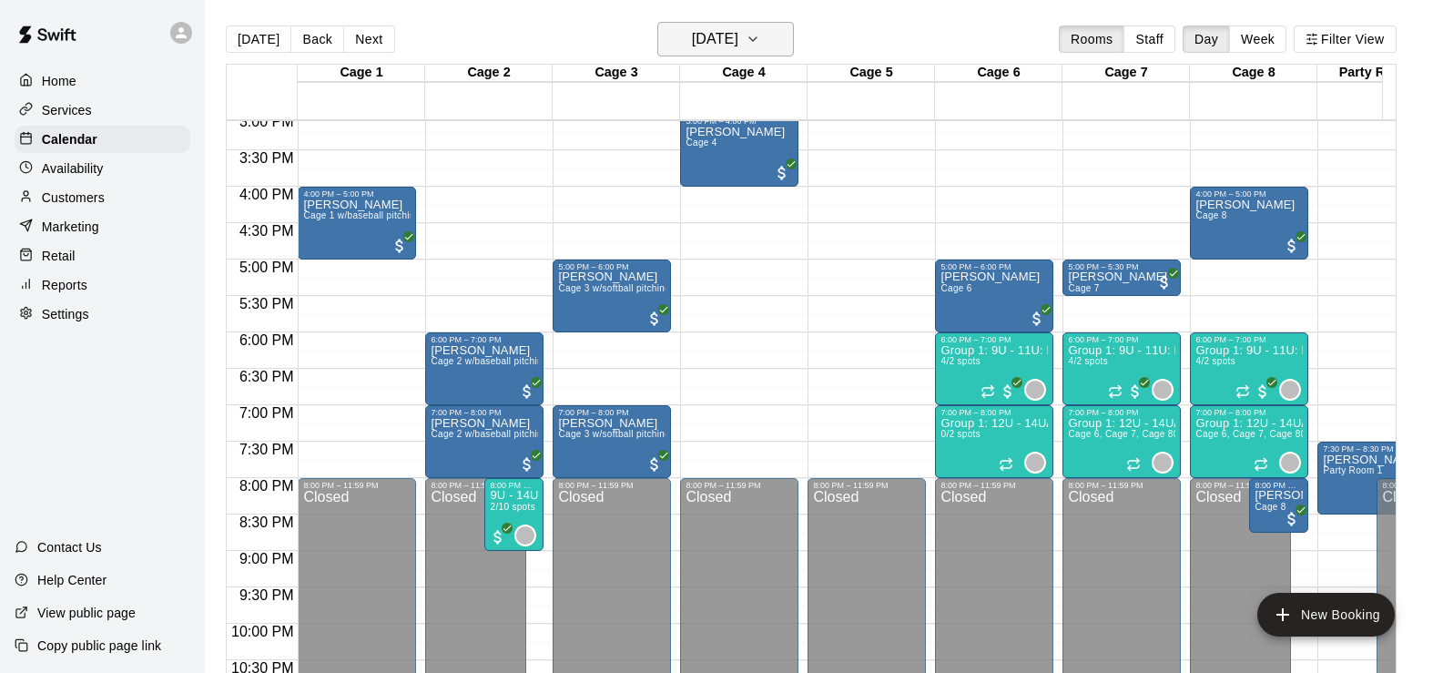
click at [738, 34] on h6 "[DATE]" at bounding box center [715, 38] width 46 height 25
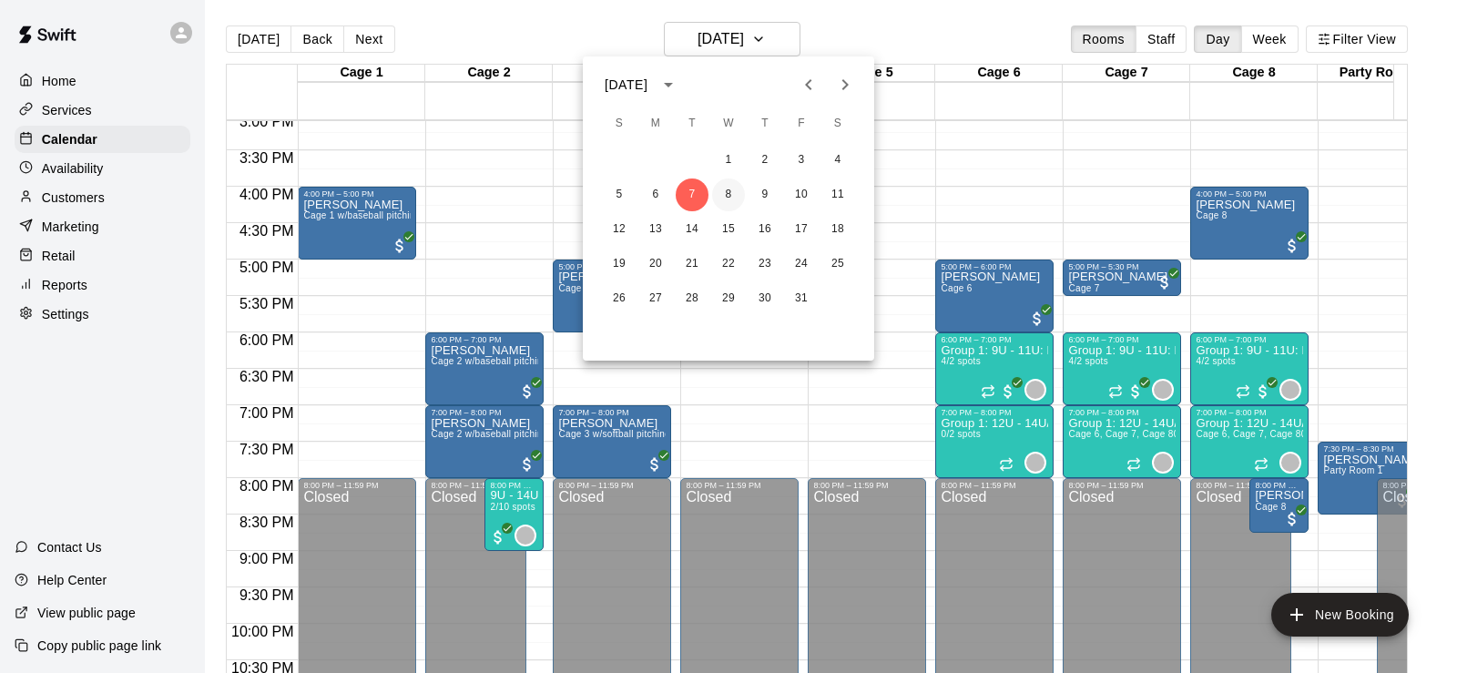
click at [734, 200] on button "8" at bounding box center [728, 194] width 33 height 33
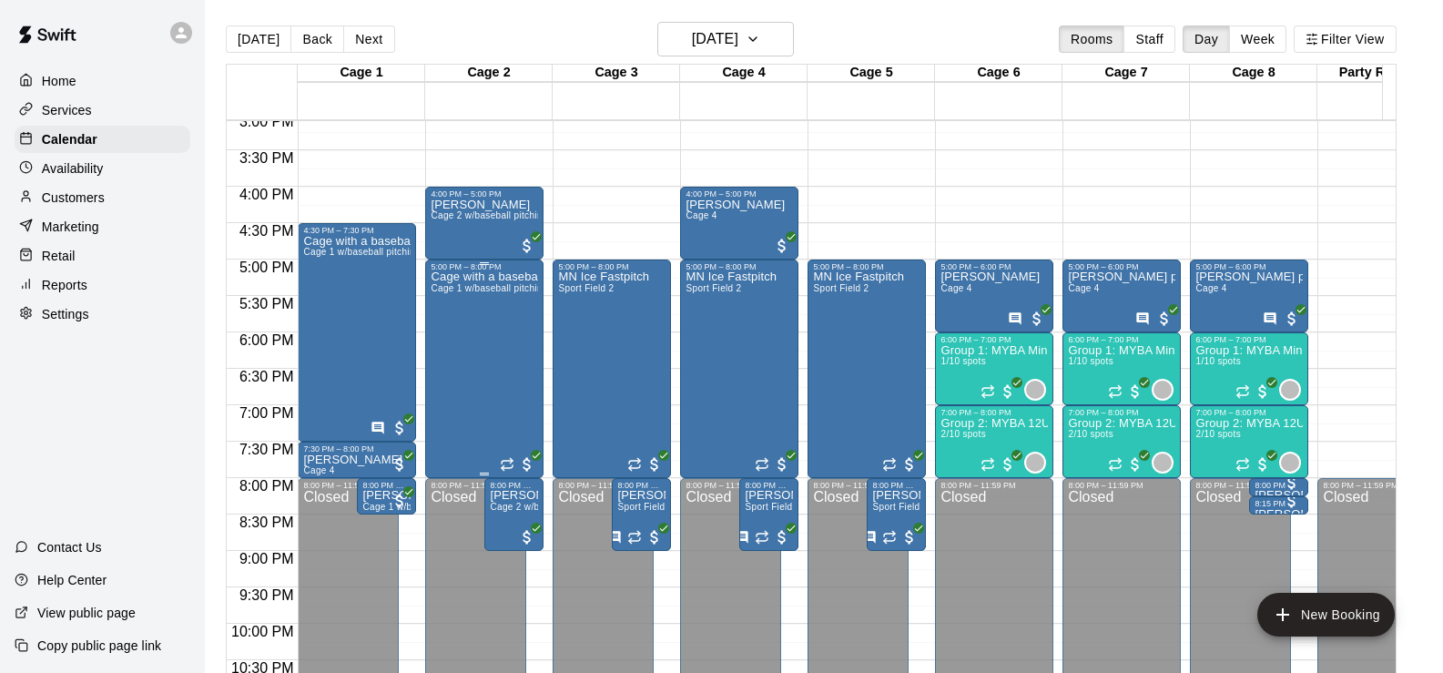
click at [483, 333] on div "Cage with a baseball pitching machine Cage 1 w/baseball pitching machine" at bounding box center [484, 607] width 107 height 673
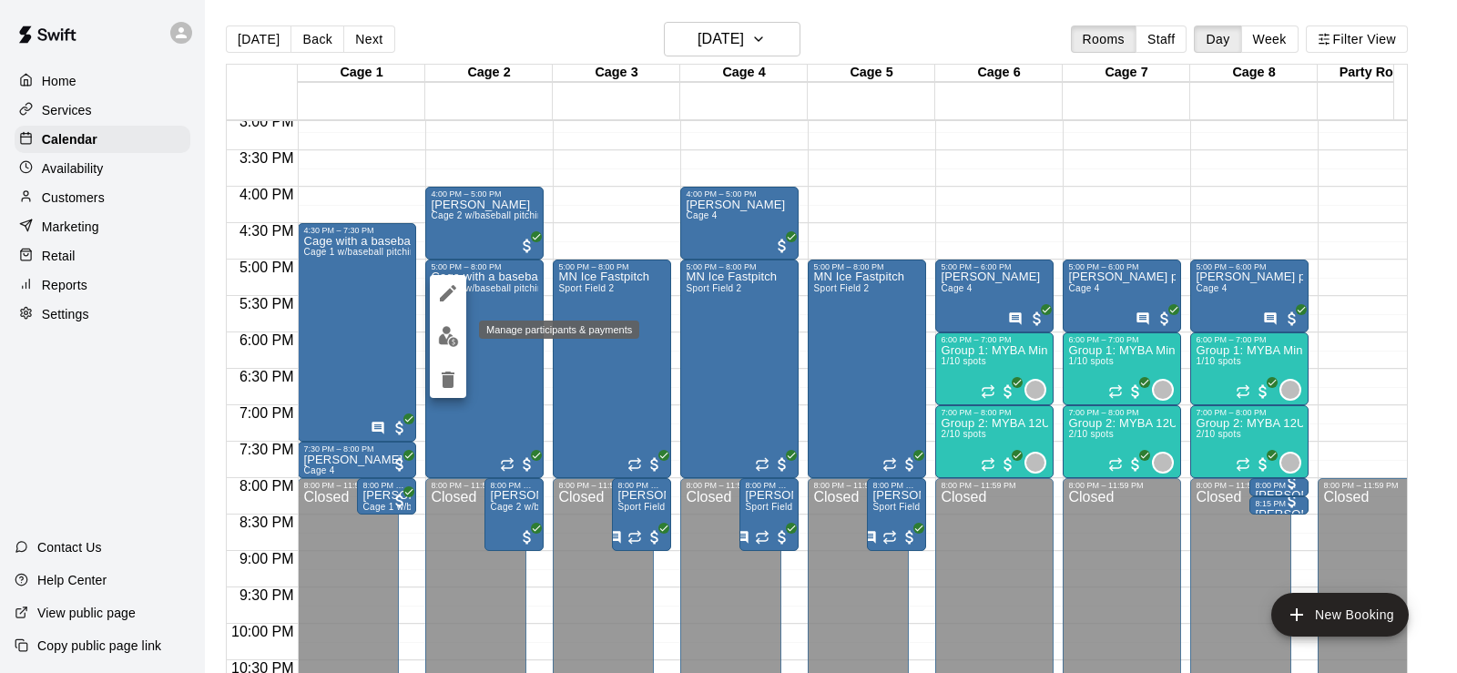
click at [451, 329] on img "edit" at bounding box center [448, 336] width 21 height 21
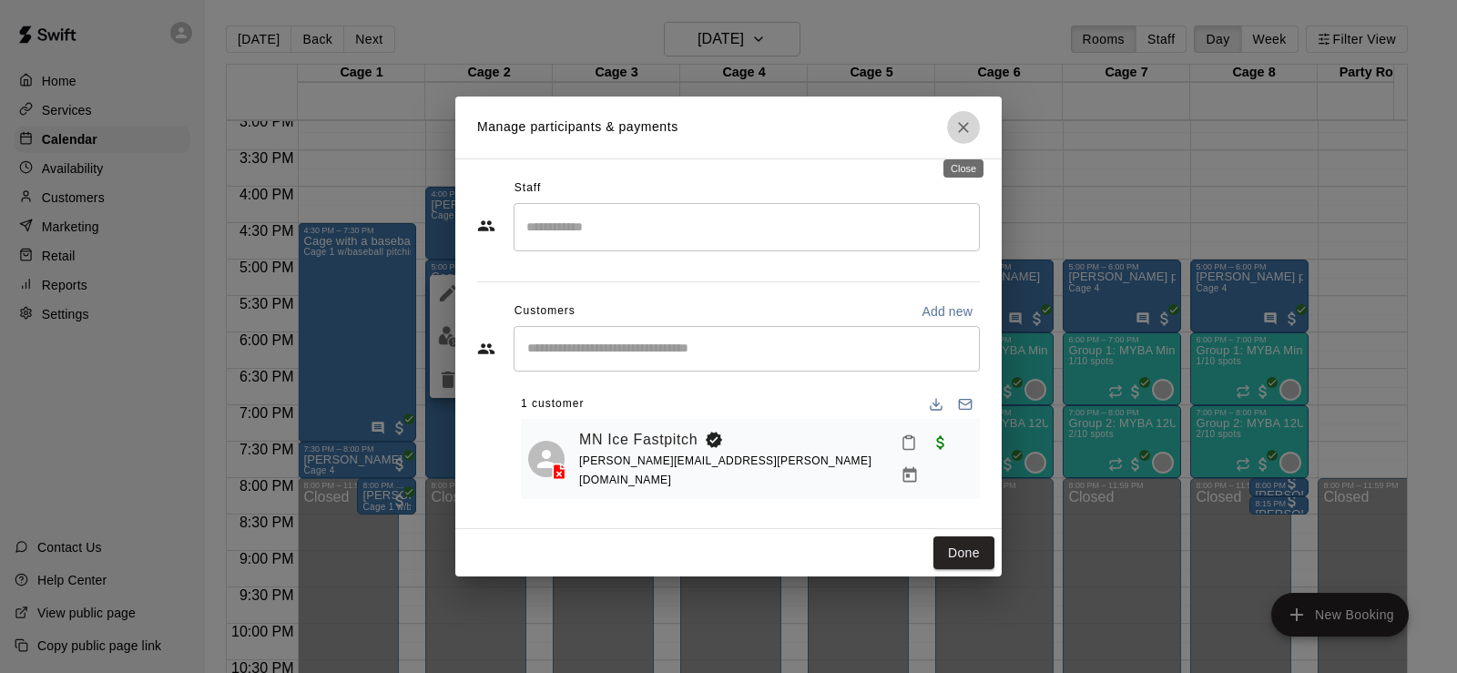
click at [972, 131] on icon "Close" at bounding box center [963, 127] width 18 height 18
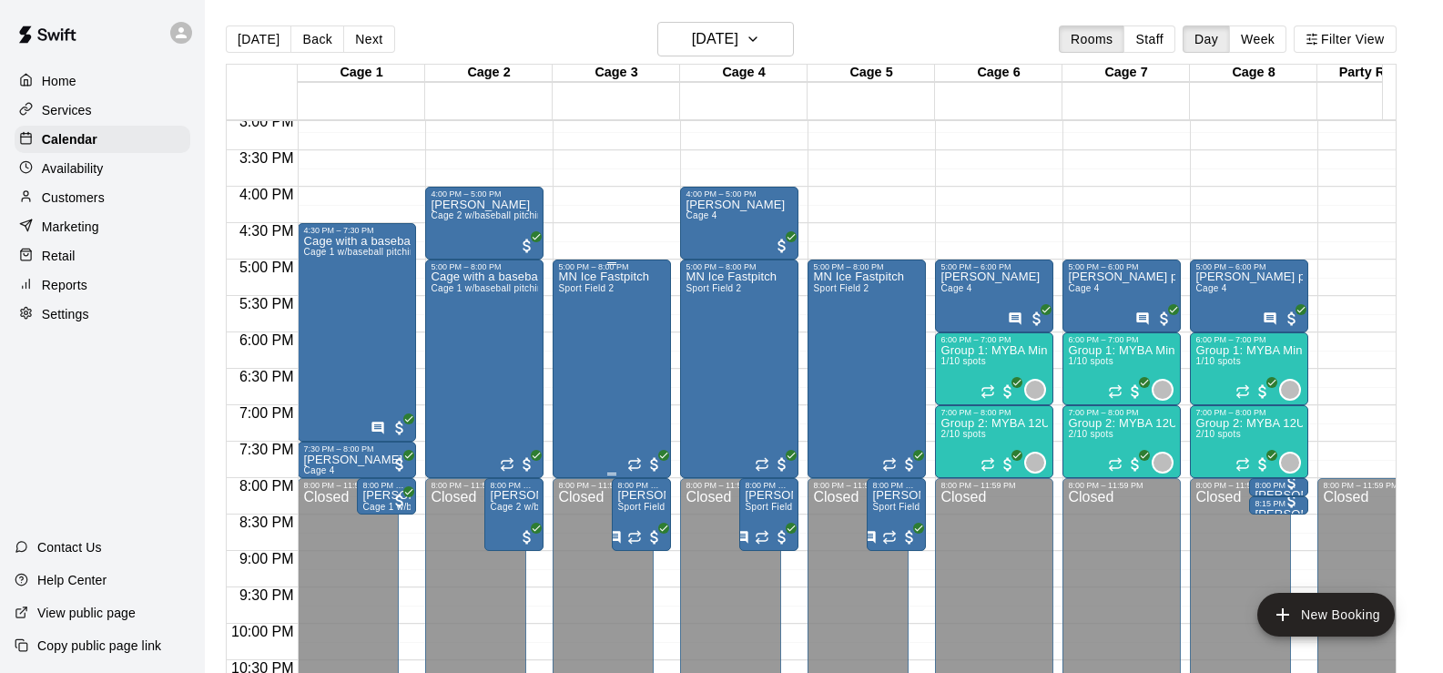
click at [630, 313] on div "MN Ice Fastpitch Sport Field 2" at bounding box center [603, 607] width 91 height 673
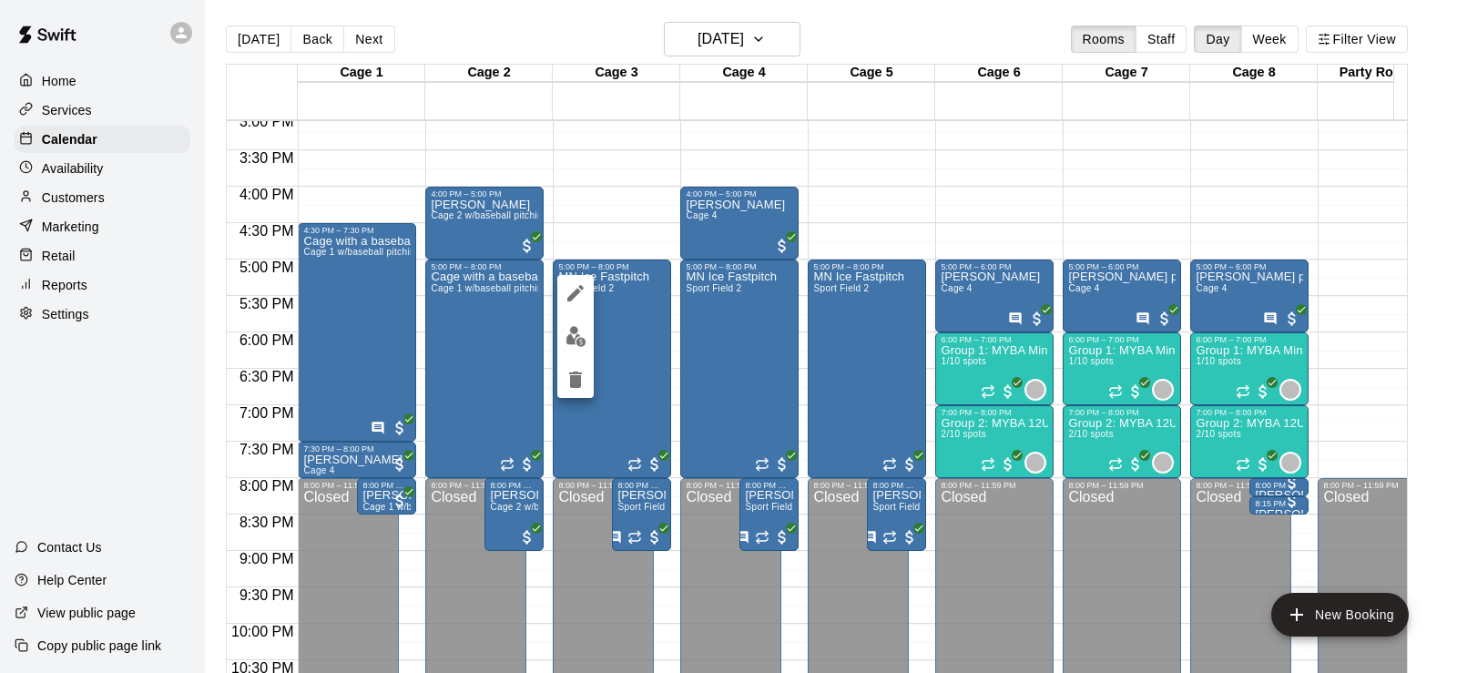
click at [615, 214] on div at bounding box center [728, 336] width 1457 height 673
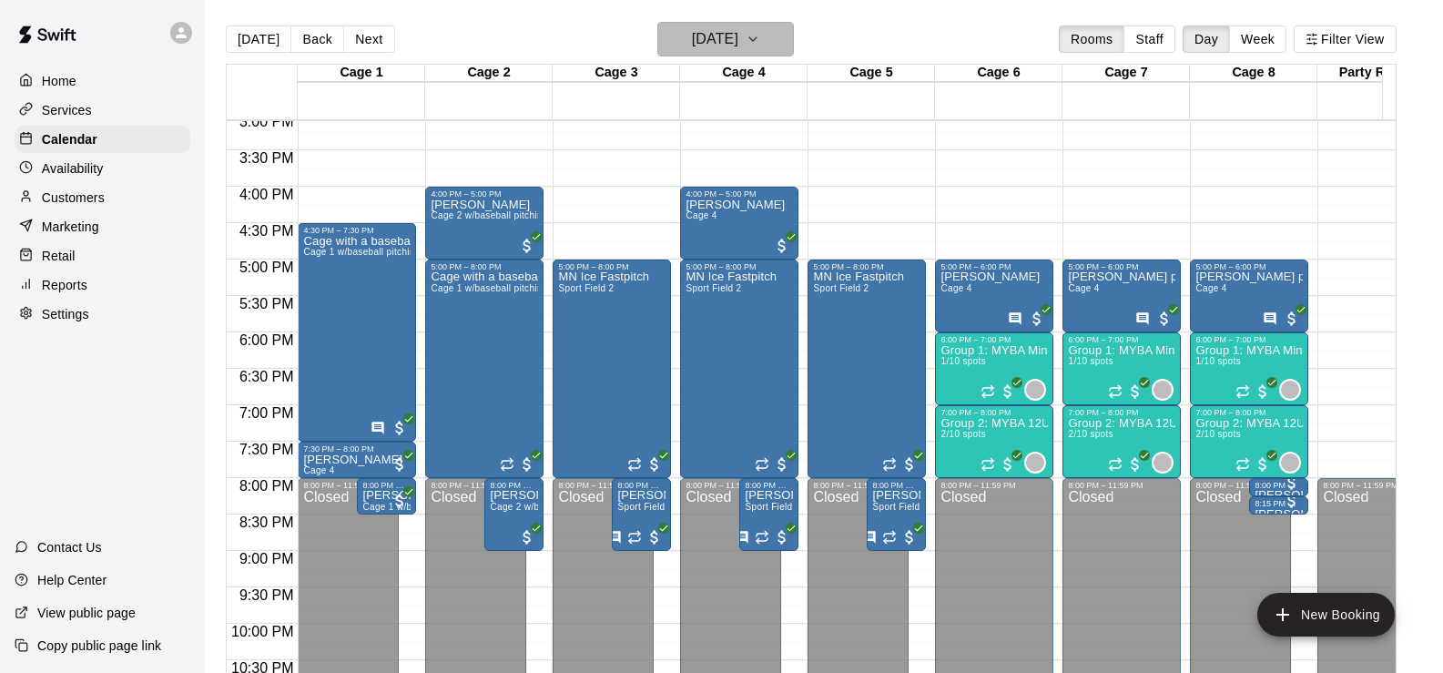
click at [760, 39] on icon "button" at bounding box center [753, 39] width 15 height 22
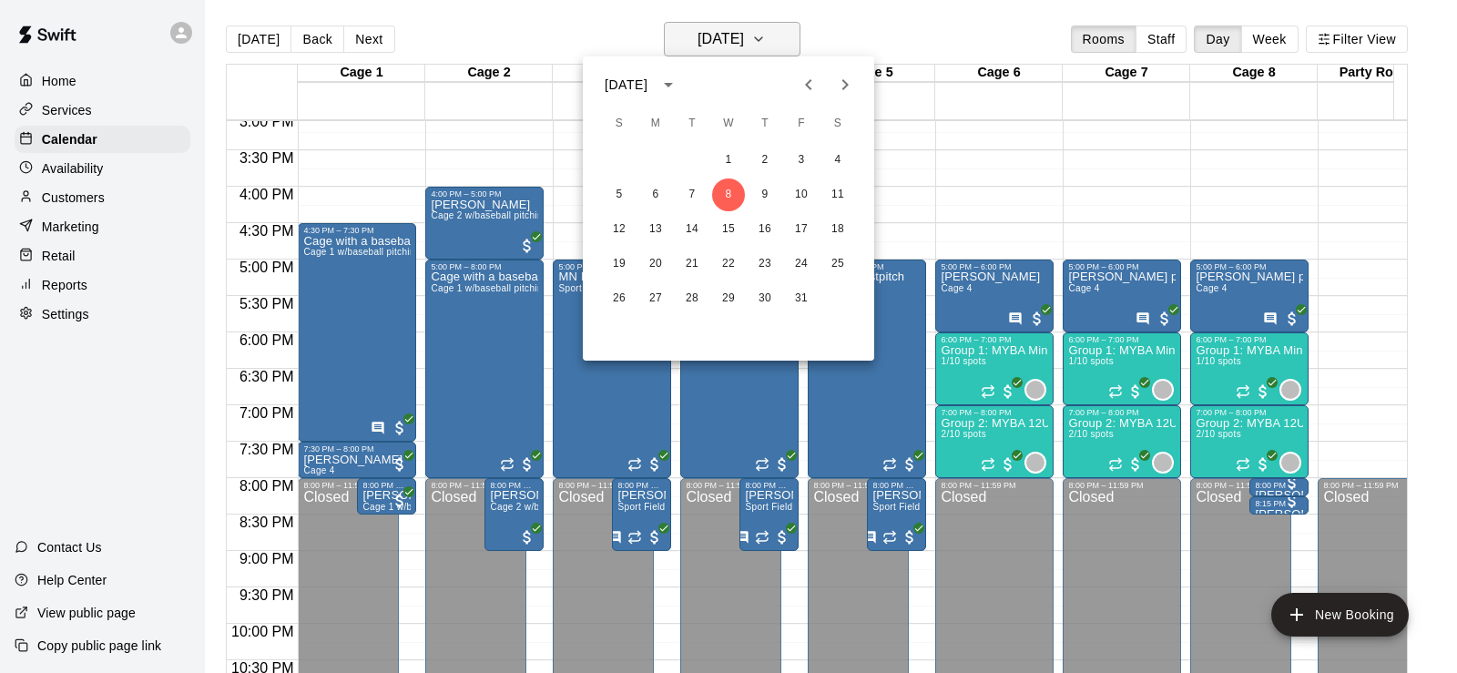
click at [795, 39] on div at bounding box center [728, 336] width 1457 height 673
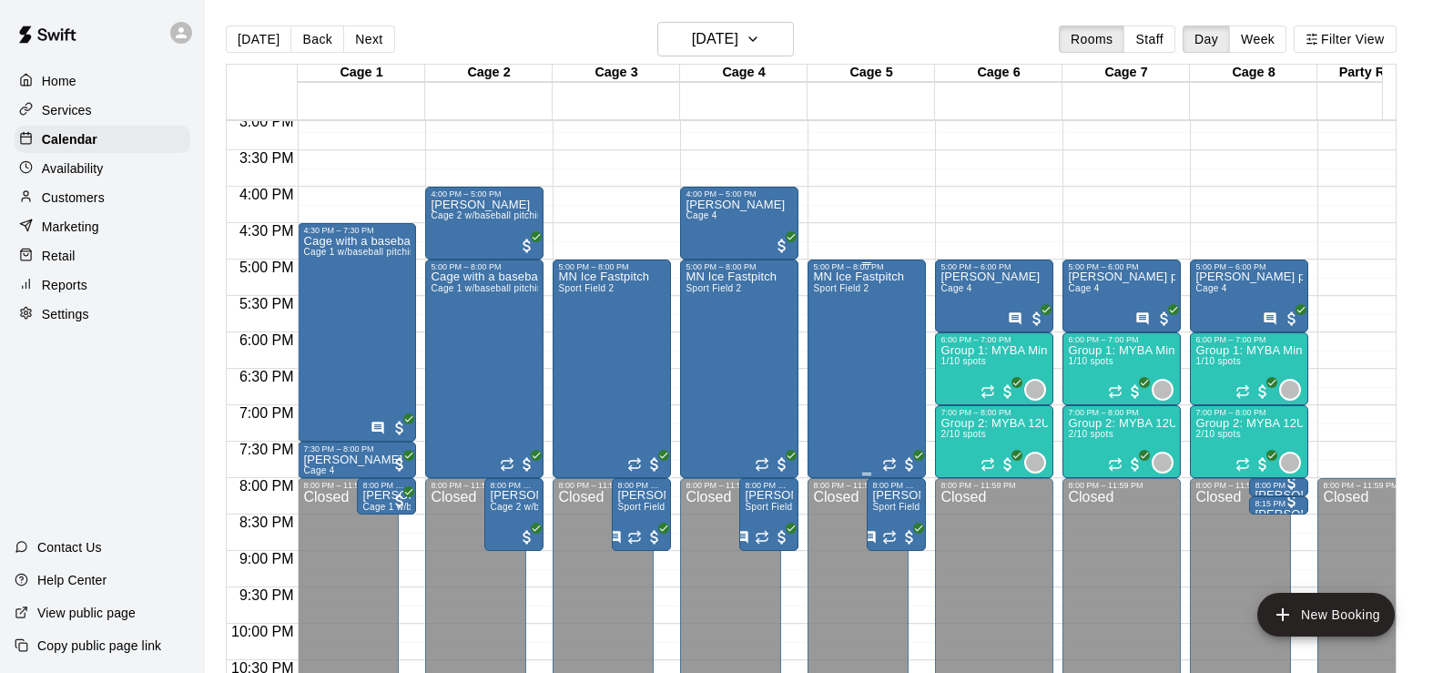
click at [837, 288] on span "Sport Field 2" at bounding box center [841, 288] width 56 height 10
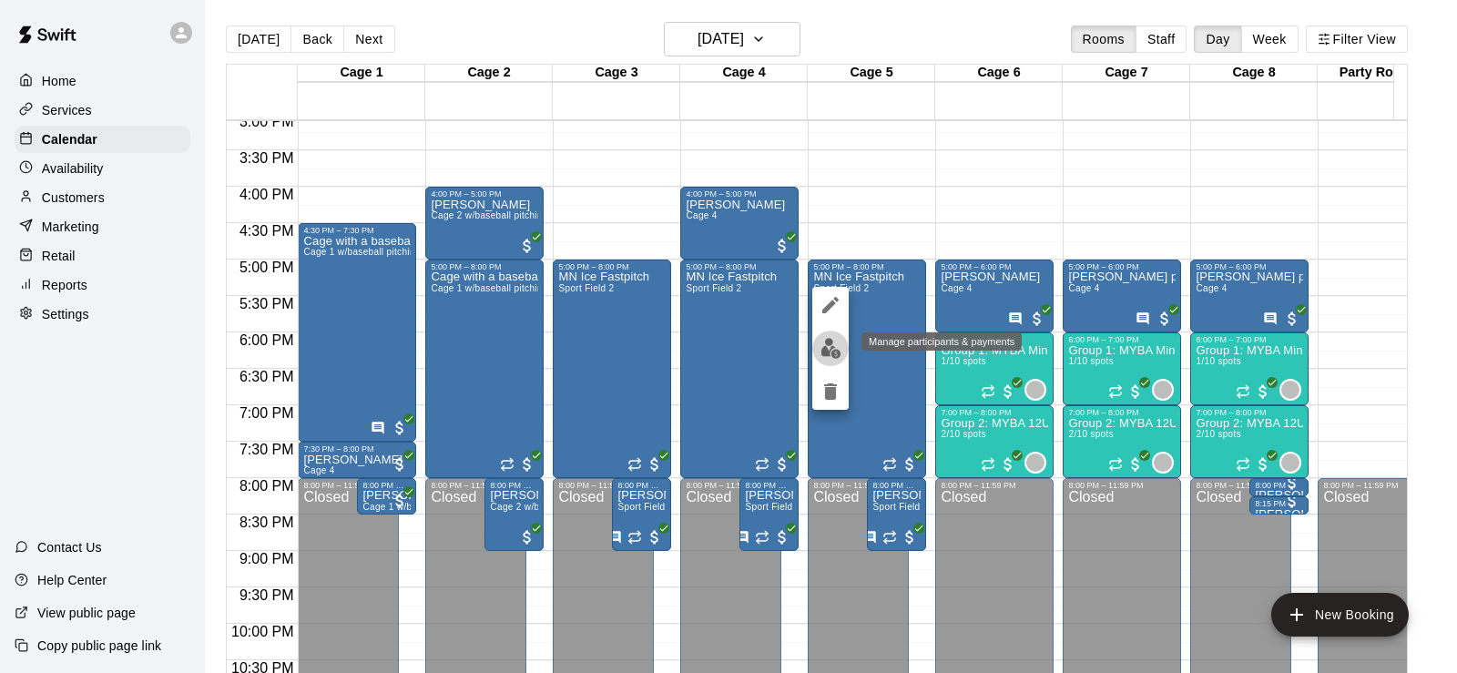
click at [823, 348] on img "edit" at bounding box center [830, 348] width 21 height 21
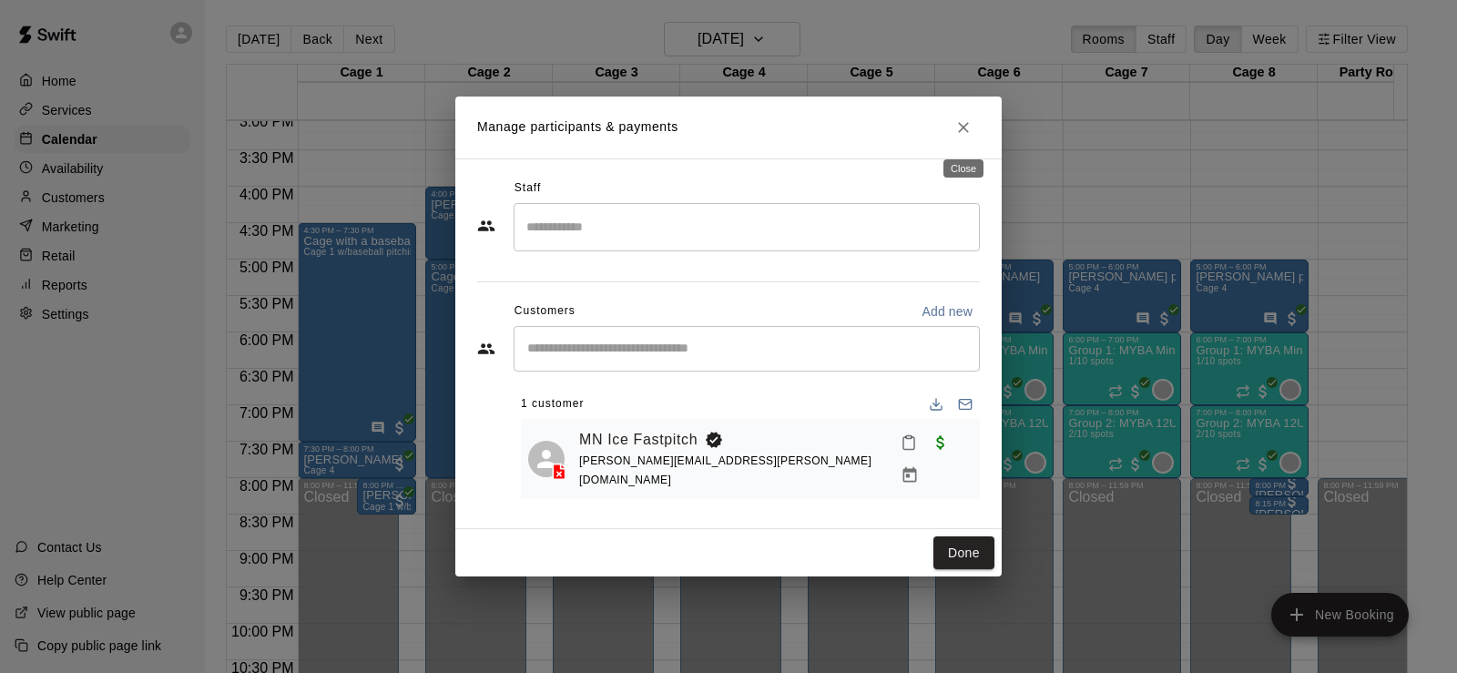
click at [965, 132] on icon "Close" at bounding box center [963, 127] width 11 height 11
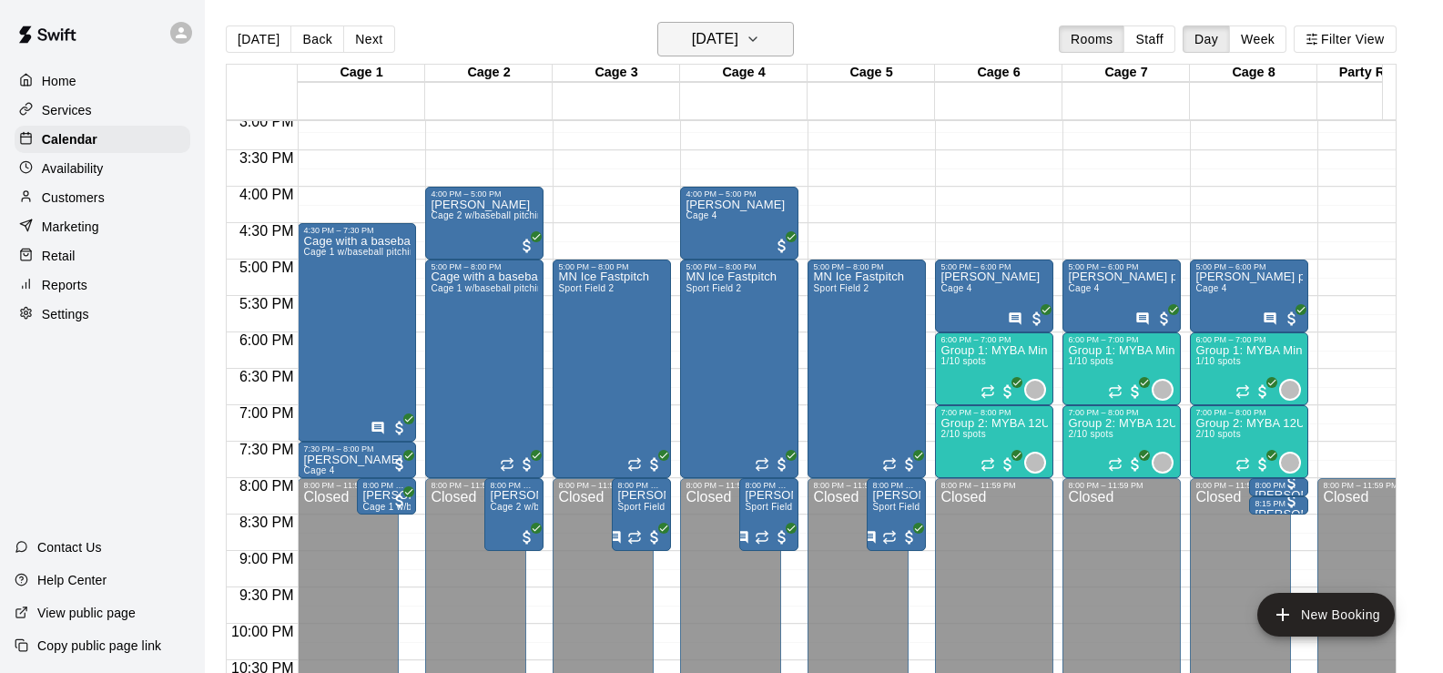
click at [738, 41] on h6 "[DATE]" at bounding box center [715, 38] width 46 height 25
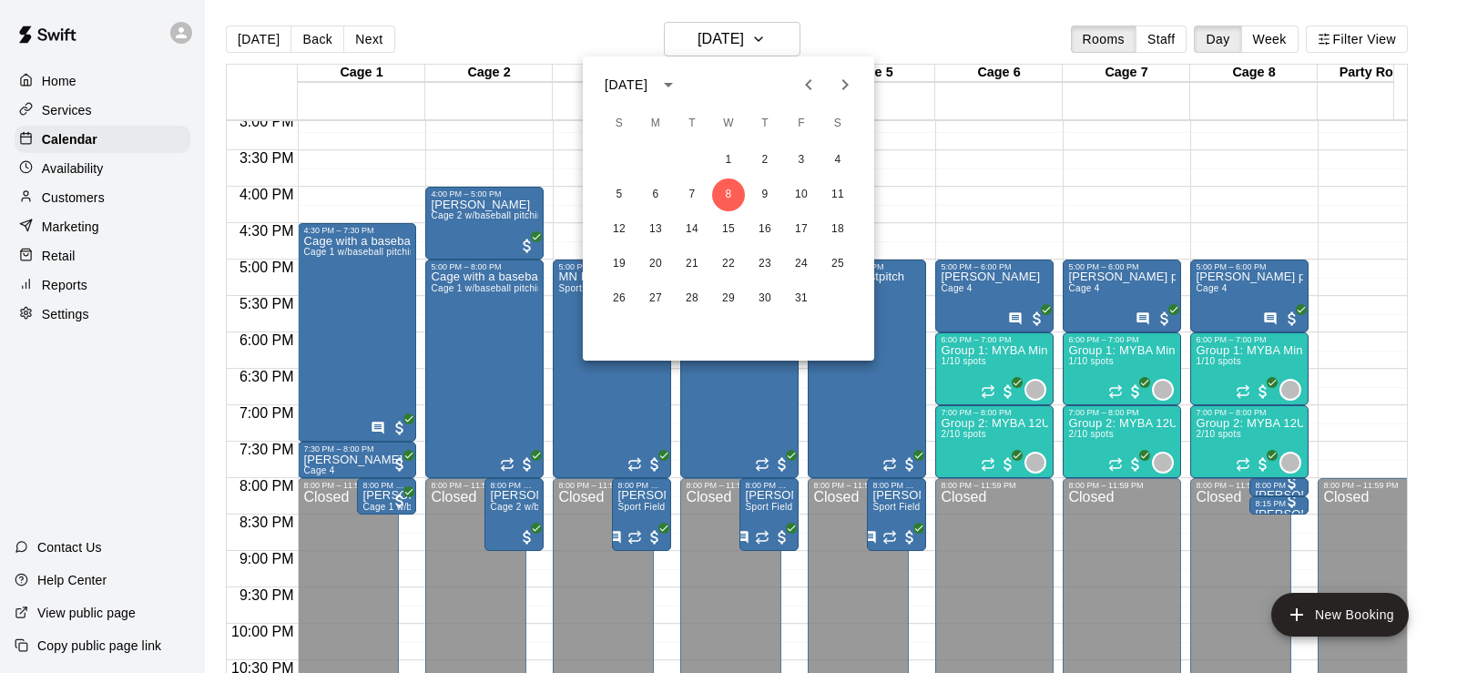
click at [815, 33] on div at bounding box center [728, 336] width 1457 height 673
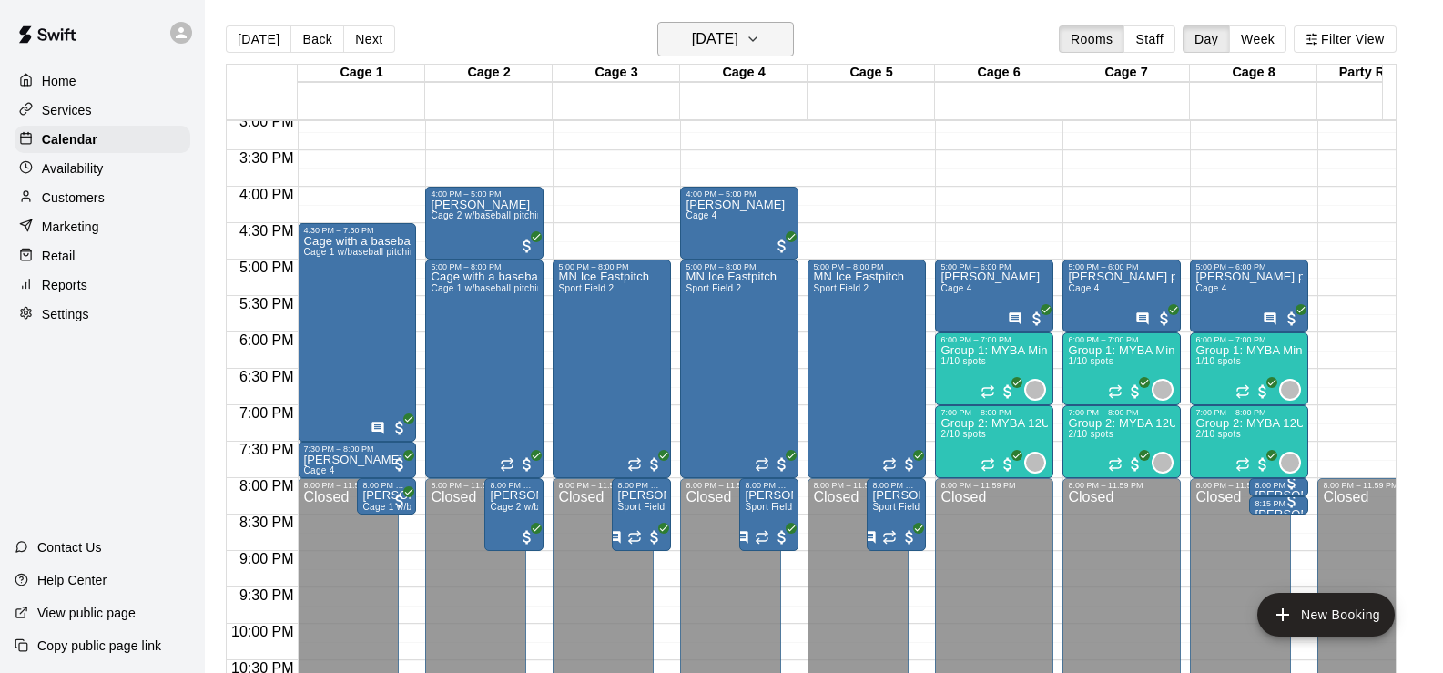
click at [738, 36] on h6 "[DATE]" at bounding box center [715, 38] width 46 height 25
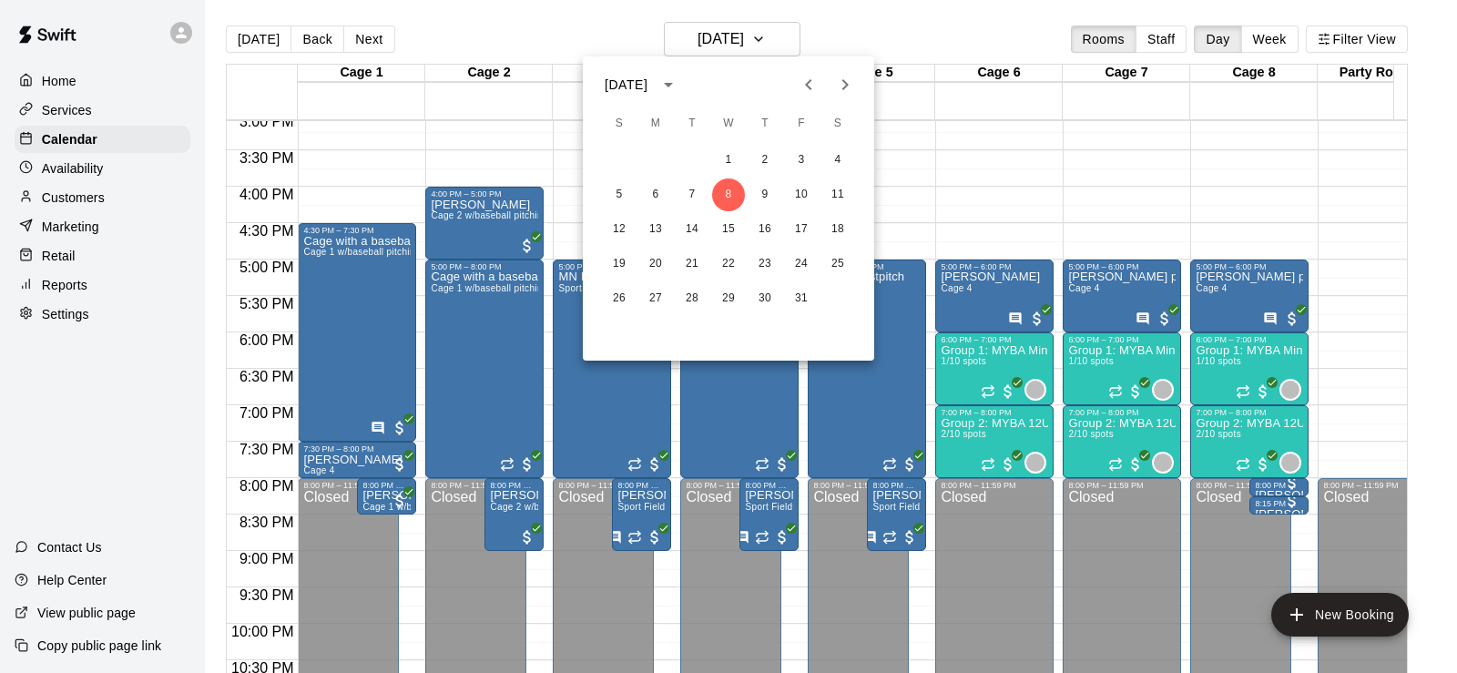
click at [894, 304] on div at bounding box center [728, 336] width 1457 height 673
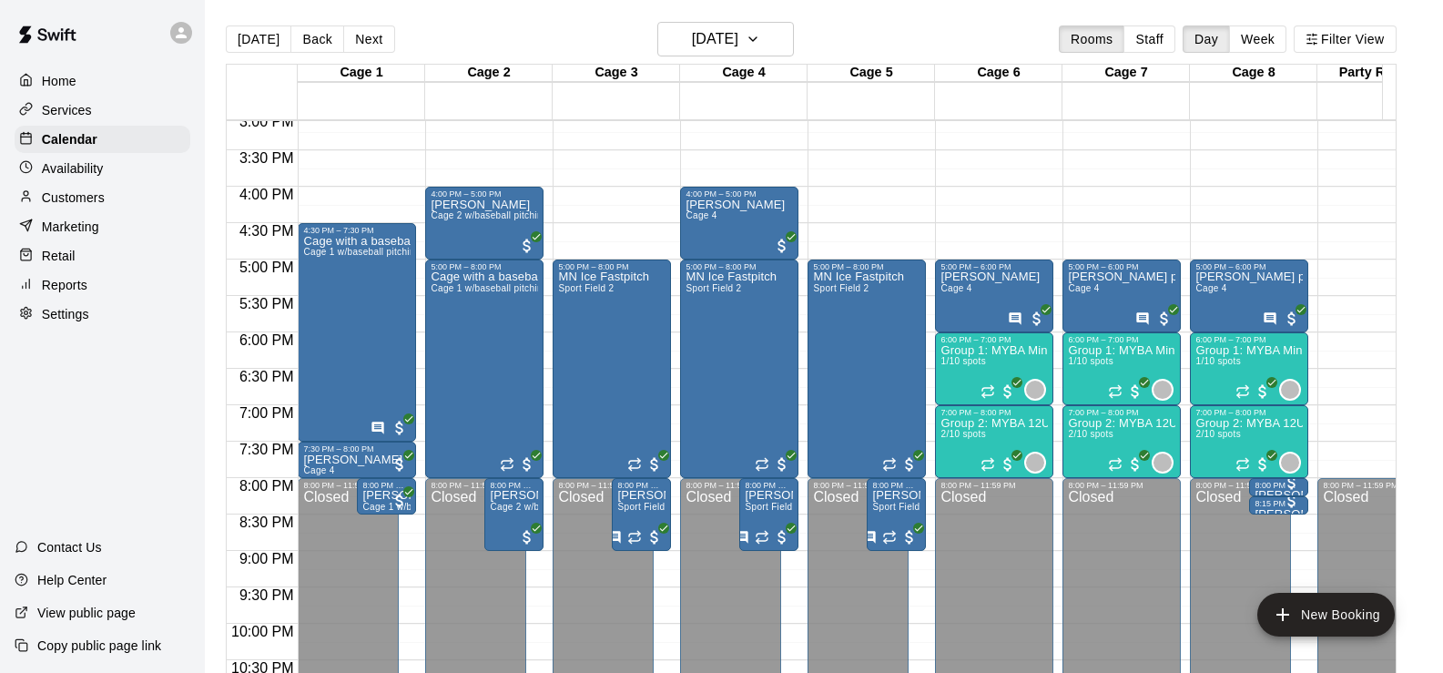
click at [894, 304] on div "MN Ice Fastpitch Sport Field 2" at bounding box center [858, 607] width 91 height 673
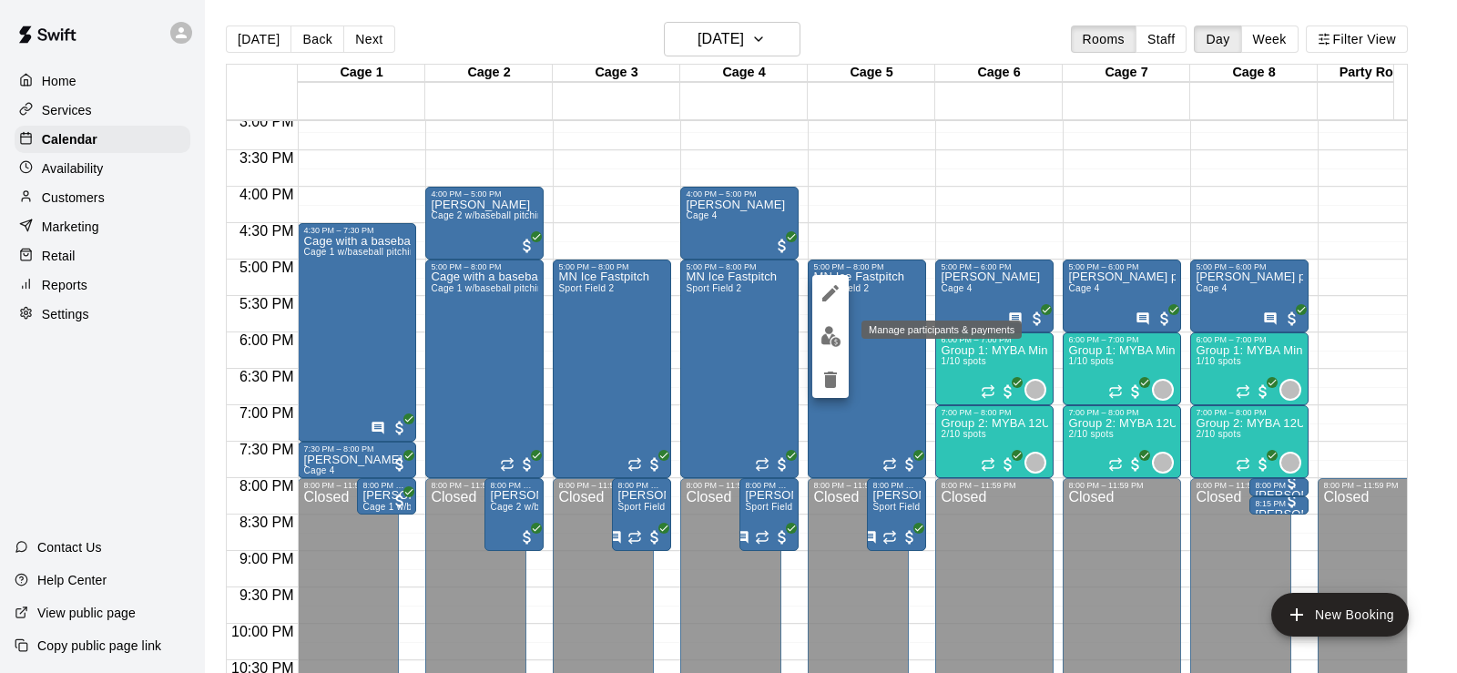
click at [832, 336] on img "edit" at bounding box center [830, 336] width 21 height 21
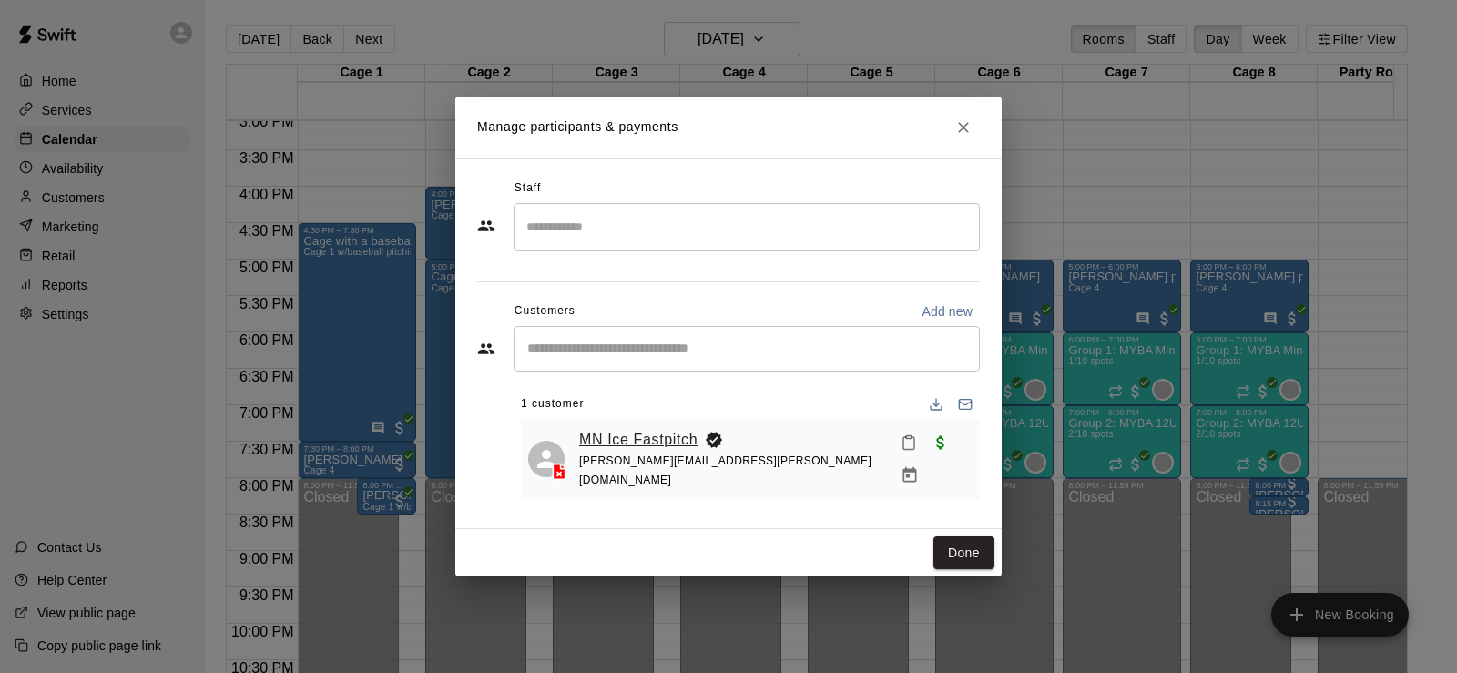
click at [621, 444] on link "MN Ice Fastpitch" at bounding box center [638, 440] width 118 height 24
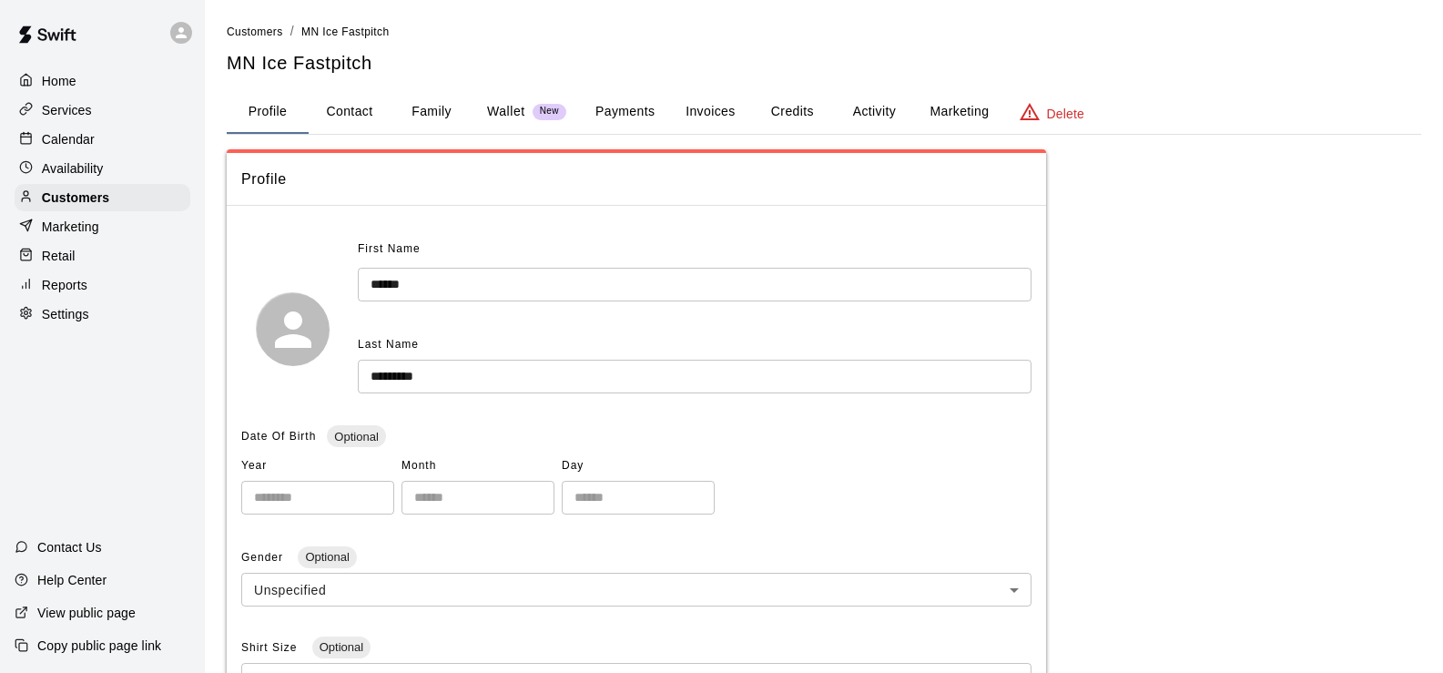
click at [888, 107] on button "Activity" at bounding box center [874, 112] width 82 height 44
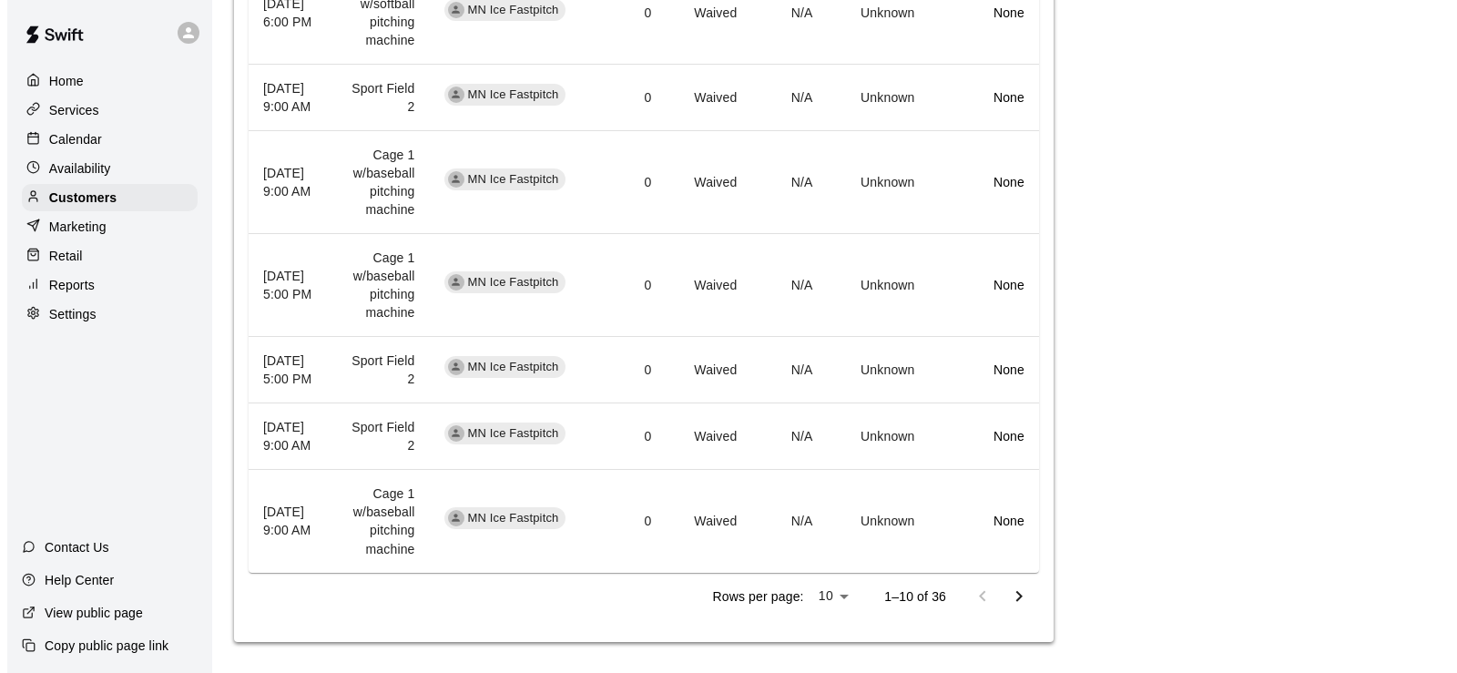
scroll to position [935, 0]
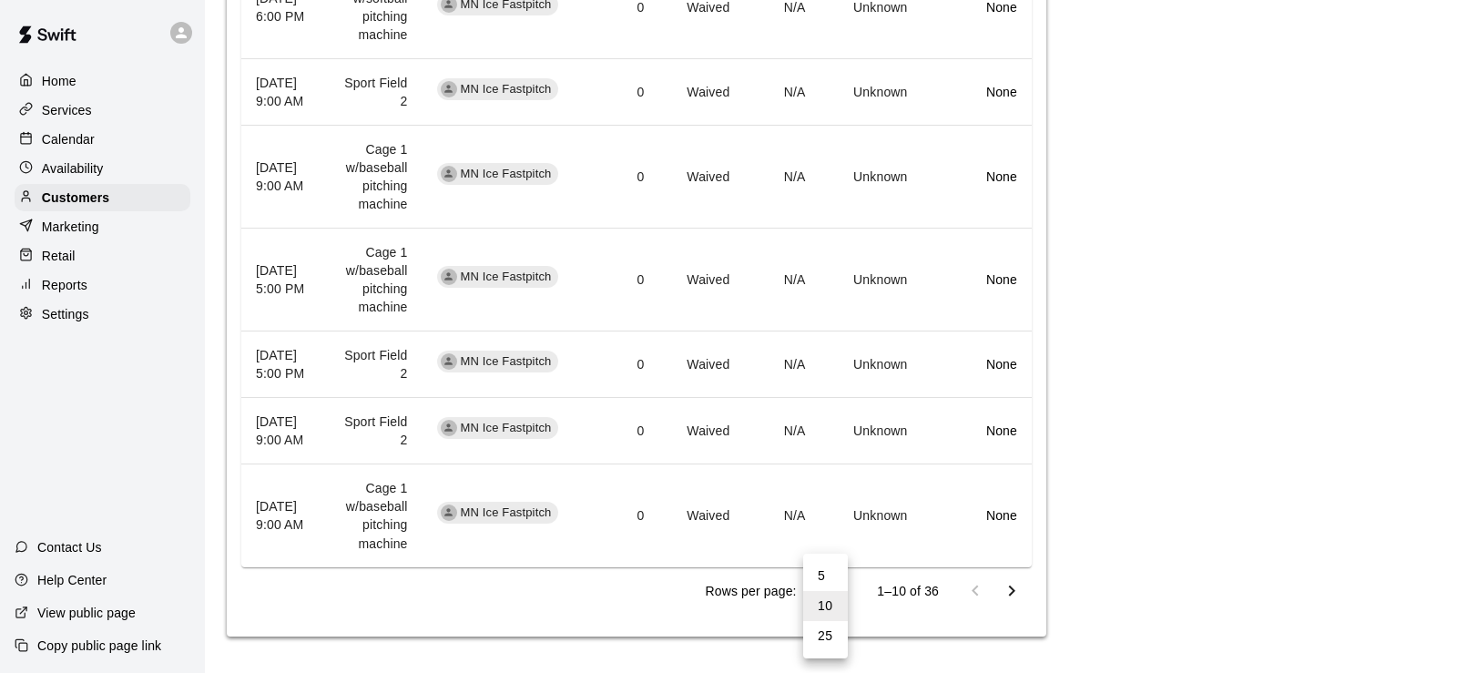
click at [829, 633] on li "25" at bounding box center [825, 636] width 45 height 30
type input "**"
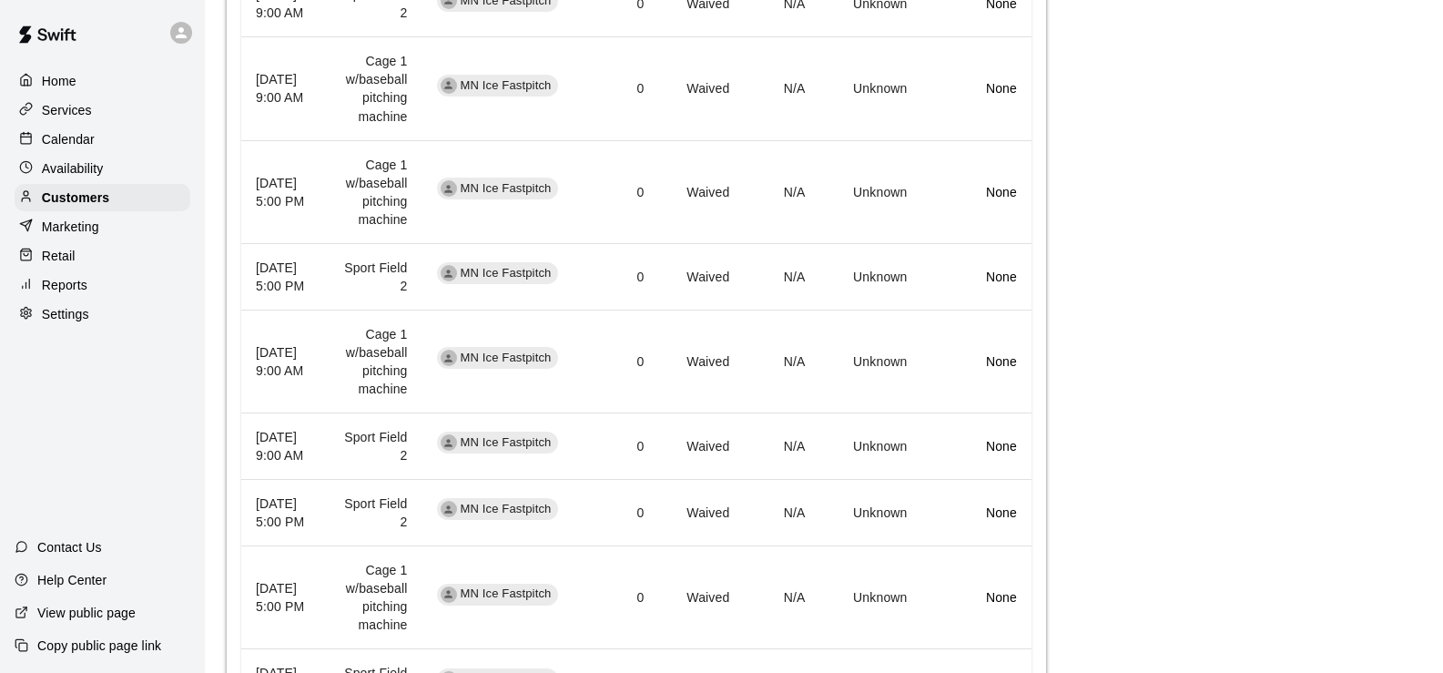
scroll to position [1275, 0]
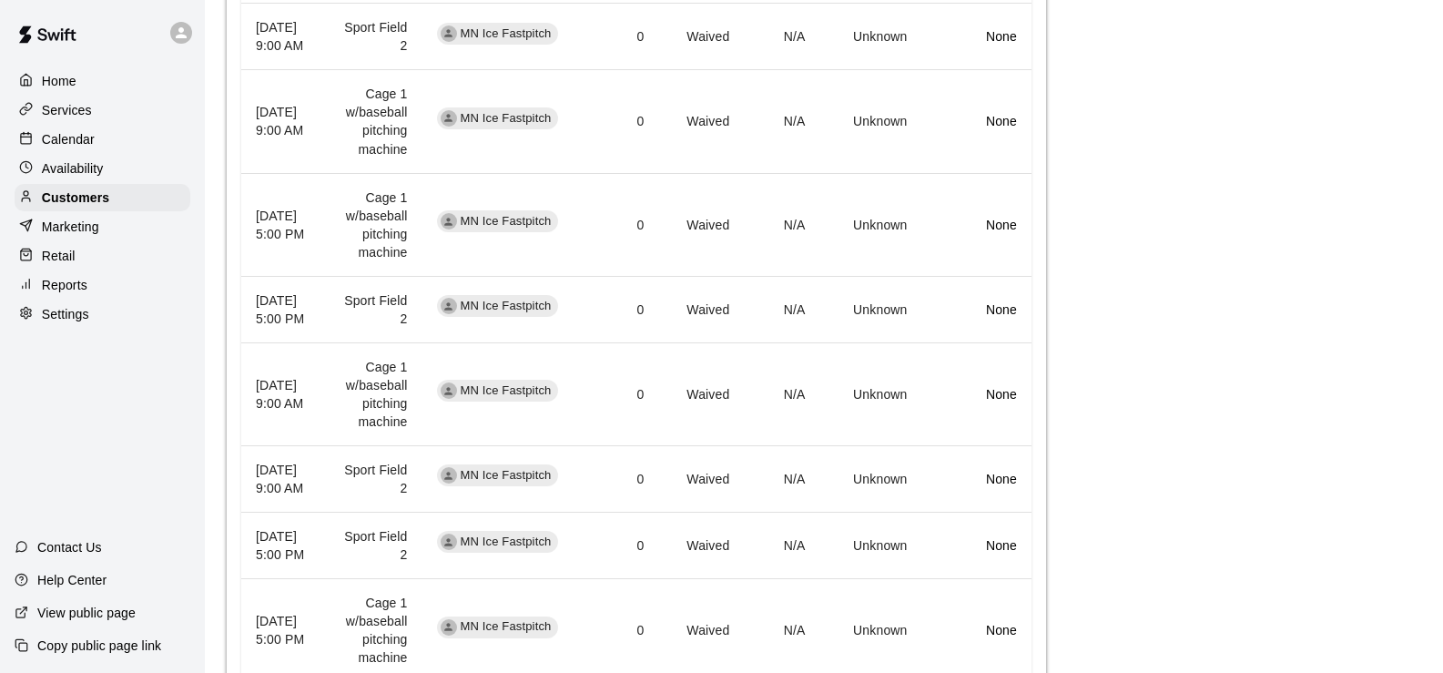
click at [72, 141] on p "Calendar" at bounding box center [68, 139] width 53 height 18
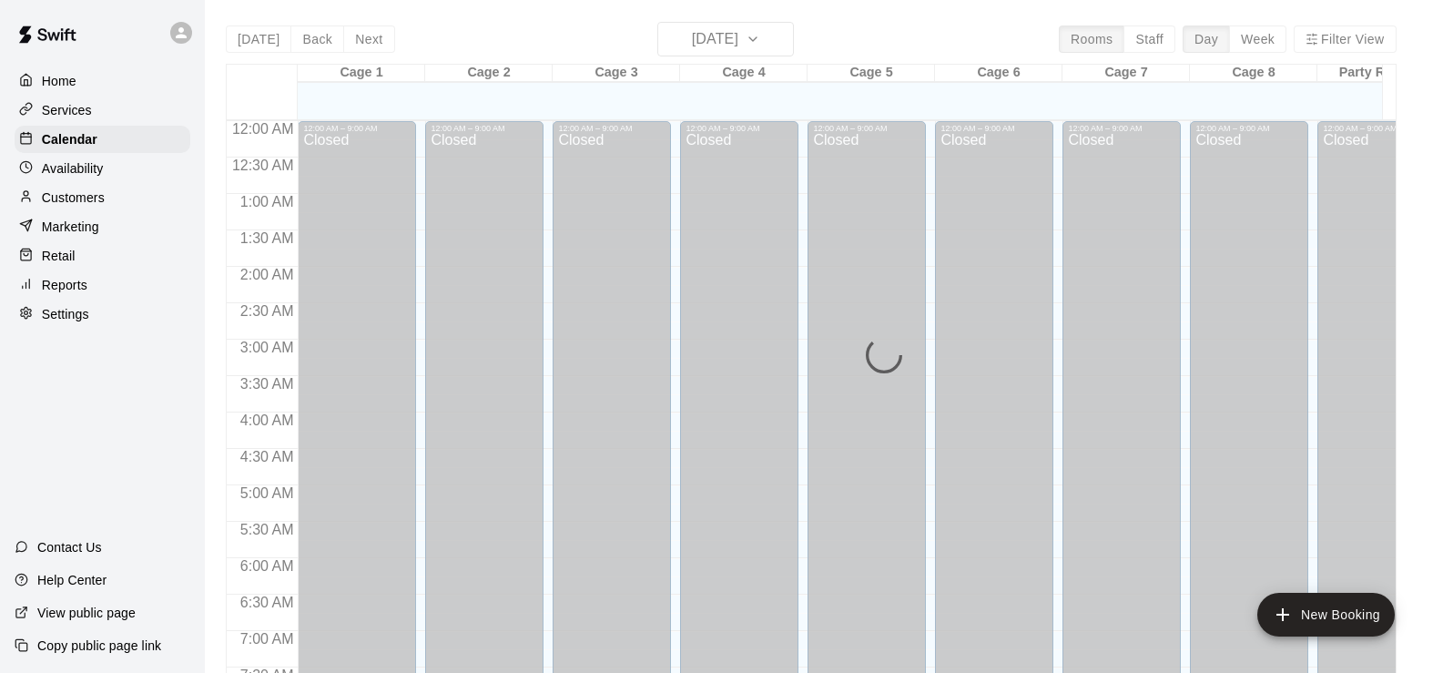
scroll to position [977, 0]
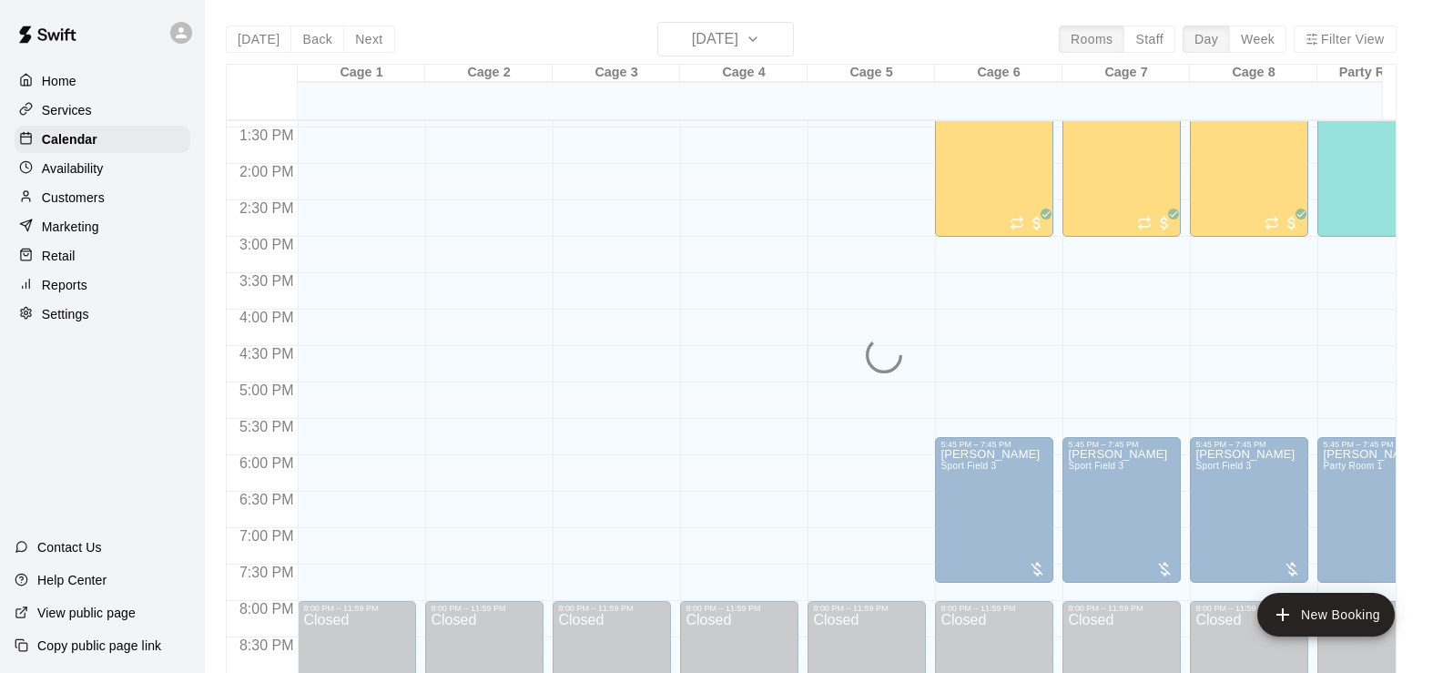
click at [743, 46] on div "[DATE] Back [DATE][DATE] Rooms Staff Day Week Filter View Cage 1 14 Thu Cage 2 …" at bounding box center [811, 358] width 1171 height 673
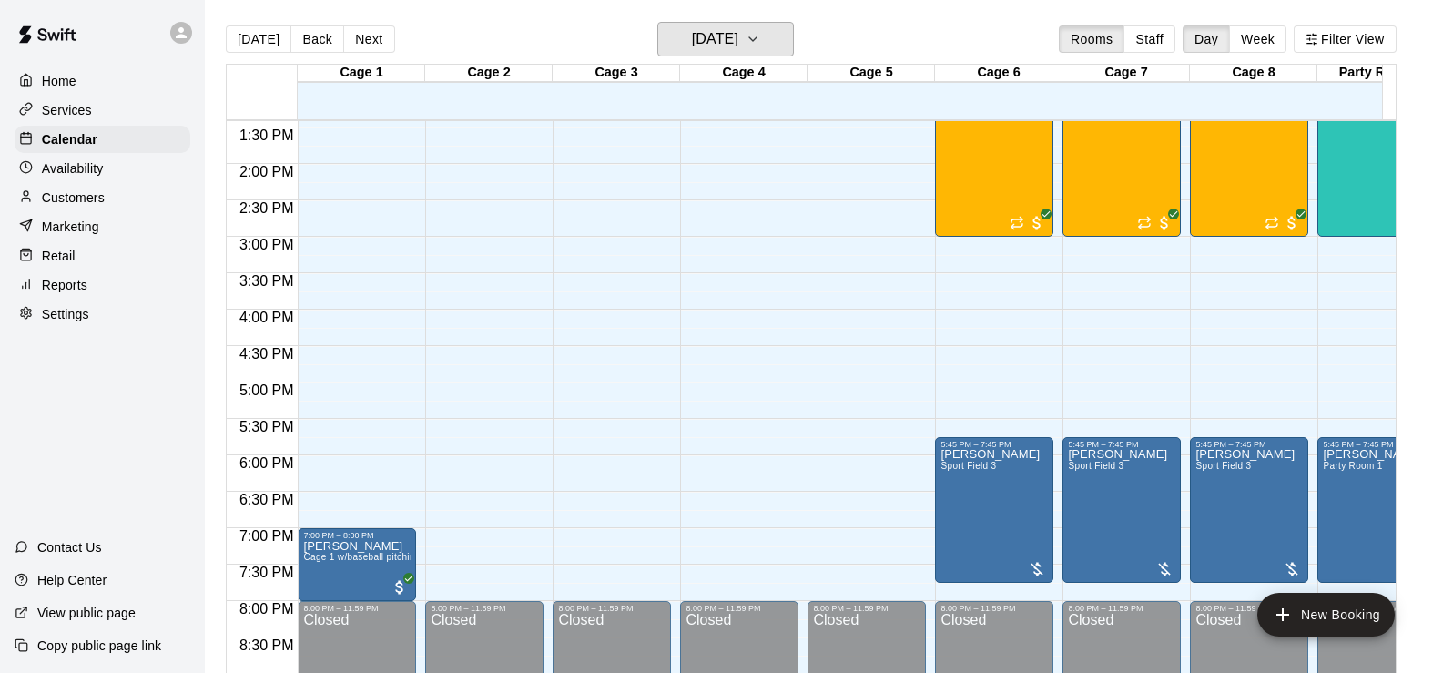
click at [738, 46] on h6 "[DATE]" at bounding box center [715, 38] width 46 height 25
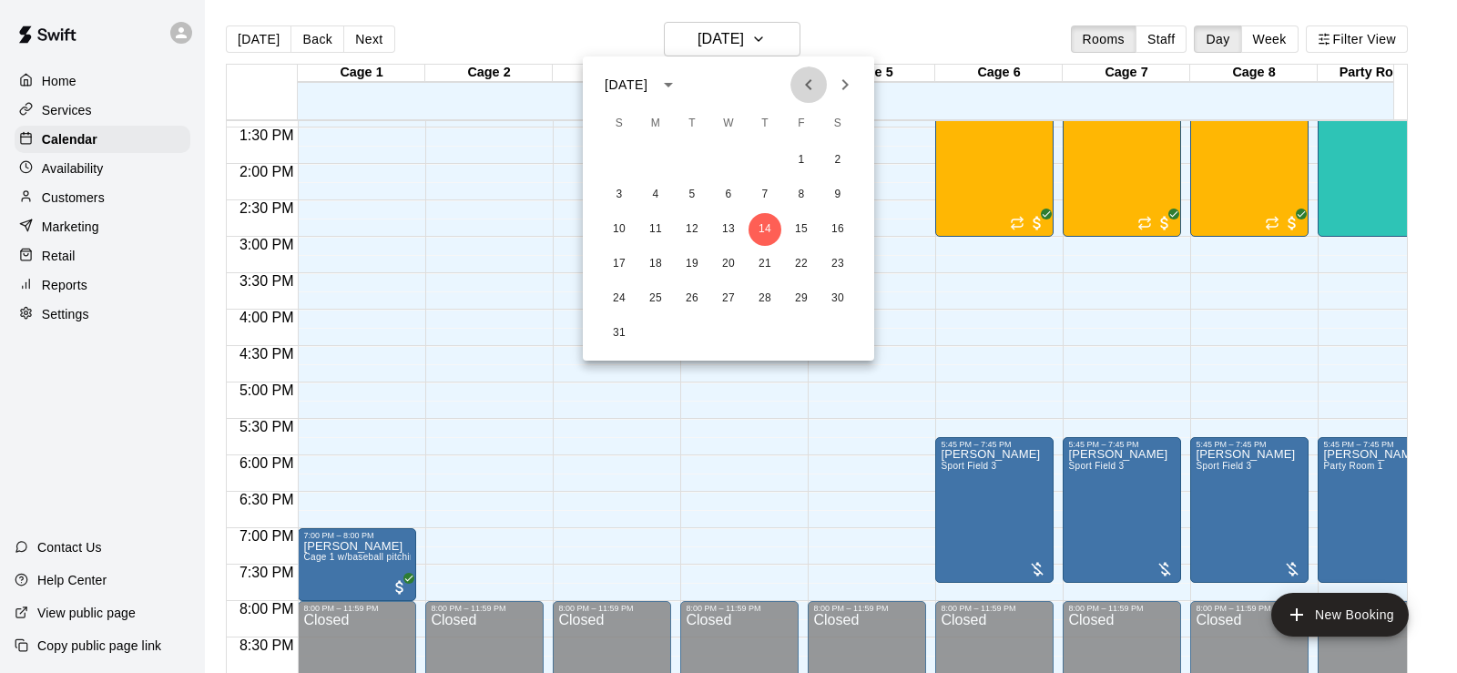
click at [810, 91] on icon "Previous month" at bounding box center [809, 85] width 22 height 22
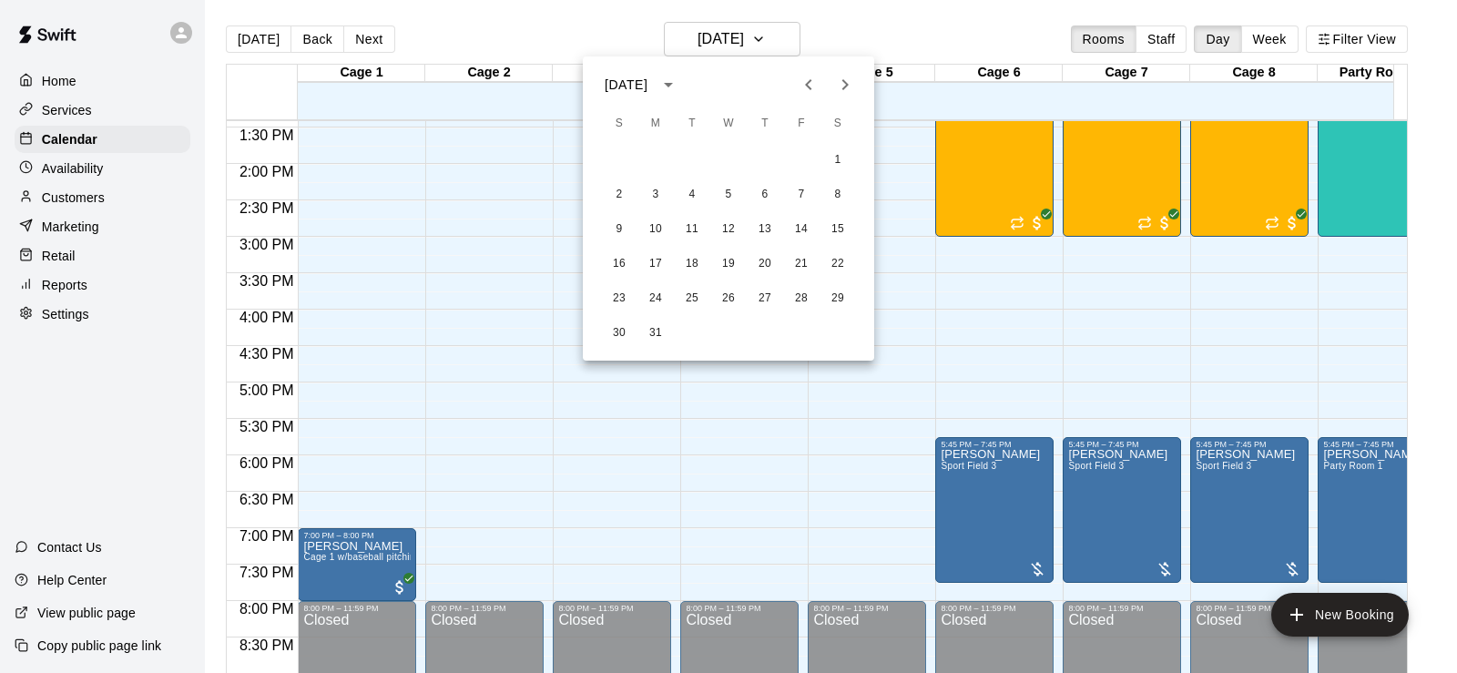
click at [810, 91] on icon "Previous month" at bounding box center [809, 85] width 22 height 22
click at [730, 208] on button "5" at bounding box center [728, 194] width 33 height 33
